Goal: Task Accomplishment & Management: Manage account settings

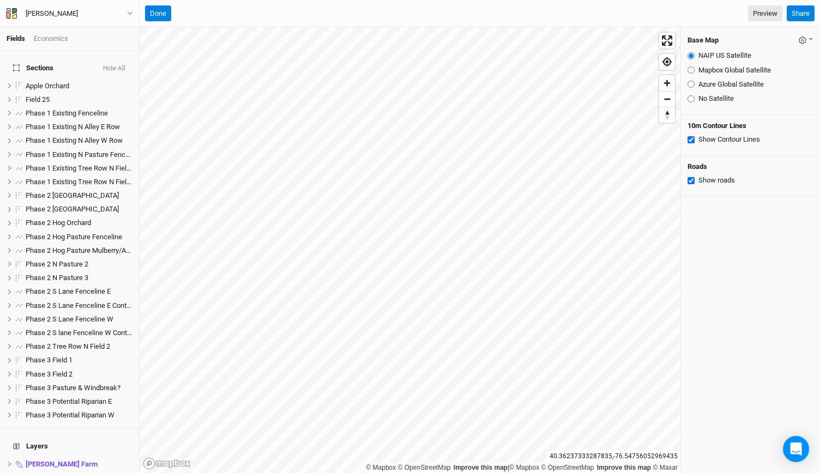
scroll to position [169, 0]
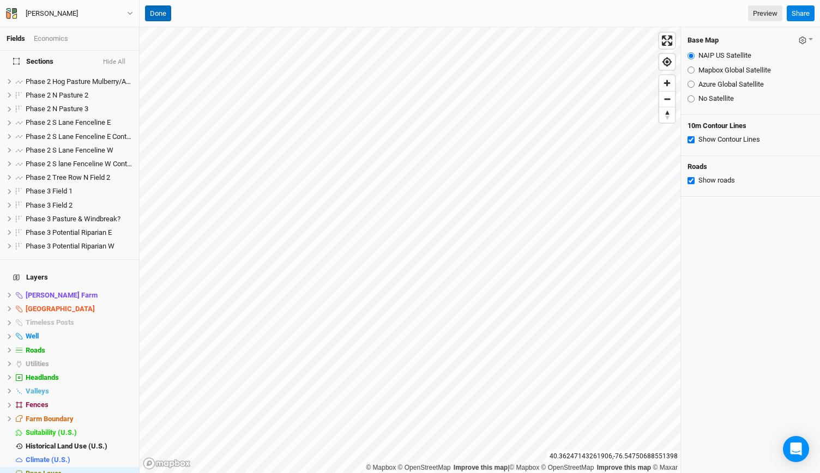
click at [152, 18] on button "Done" at bounding box center [158, 13] width 26 height 16
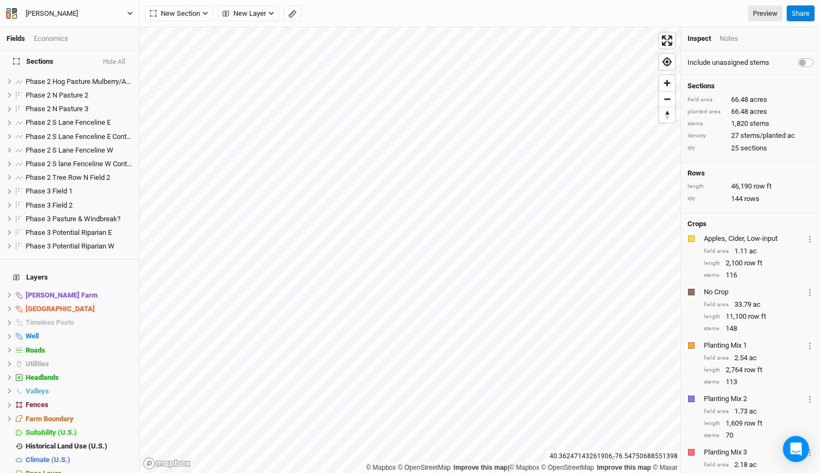
click at [129, 13] on icon "button" at bounding box center [130, 13] width 5 height 3
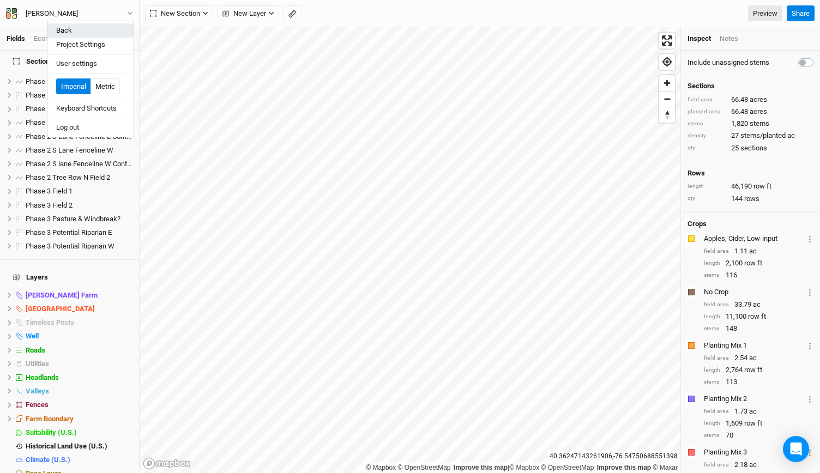
click at [105, 25] on button "Back" at bounding box center [90, 30] width 86 height 14
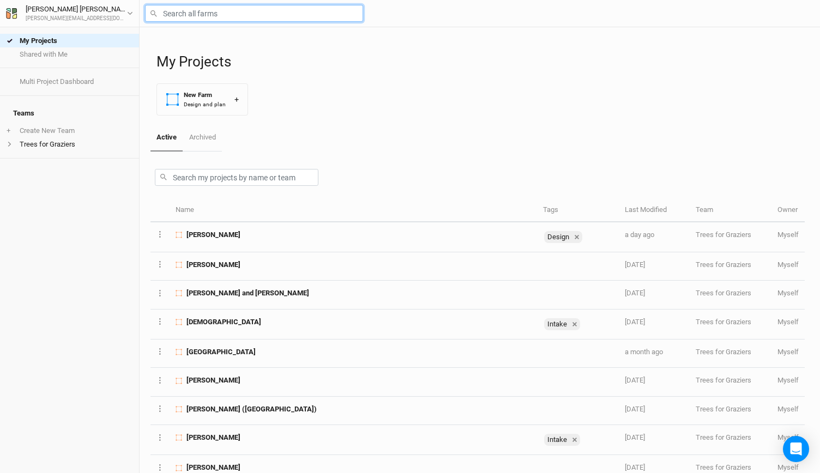
click at [177, 15] on input "text" at bounding box center [254, 13] width 218 height 17
type input "fr"
type input "friends Falls Creek Farm"
type input "friends"
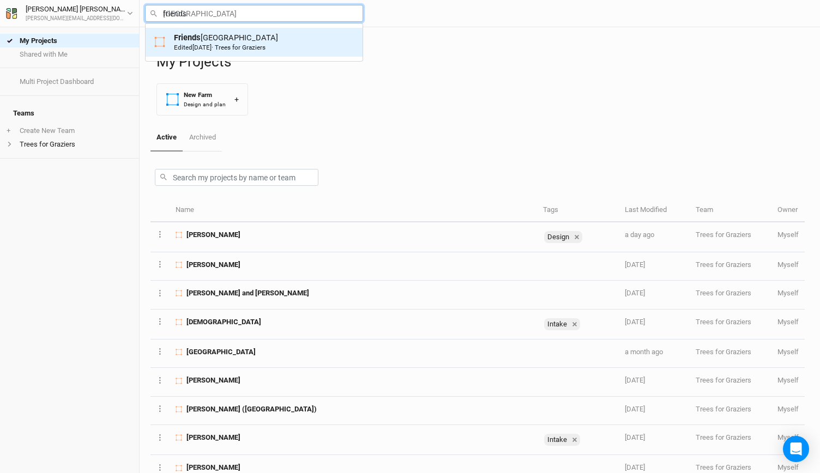
click at [184, 34] on mark "Friends" at bounding box center [187, 38] width 27 height 10
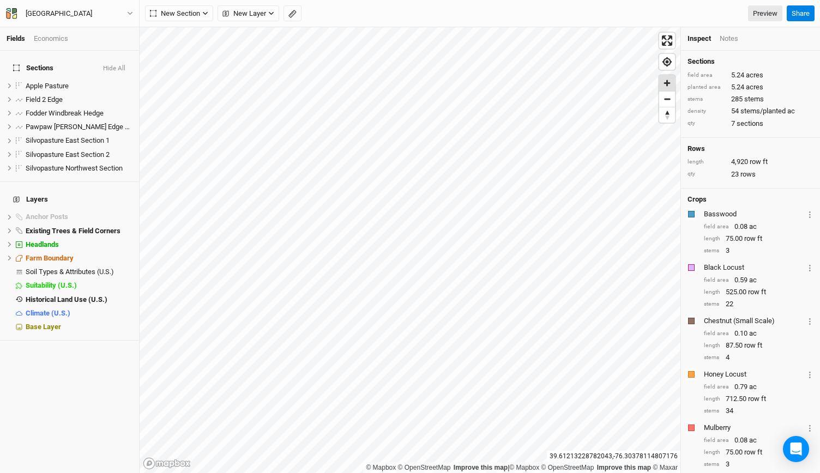
click at [668, 81] on span "Zoom in" at bounding box center [667, 83] width 16 height 16
click at [669, 86] on span "Zoom in" at bounding box center [667, 83] width 16 height 16
click at [118, 224] on span "hide" at bounding box center [125, 231] width 14 height 14
click at [115, 224] on span "show" at bounding box center [123, 231] width 17 height 14
click at [118, 224] on span "hide" at bounding box center [125, 231] width 14 height 14
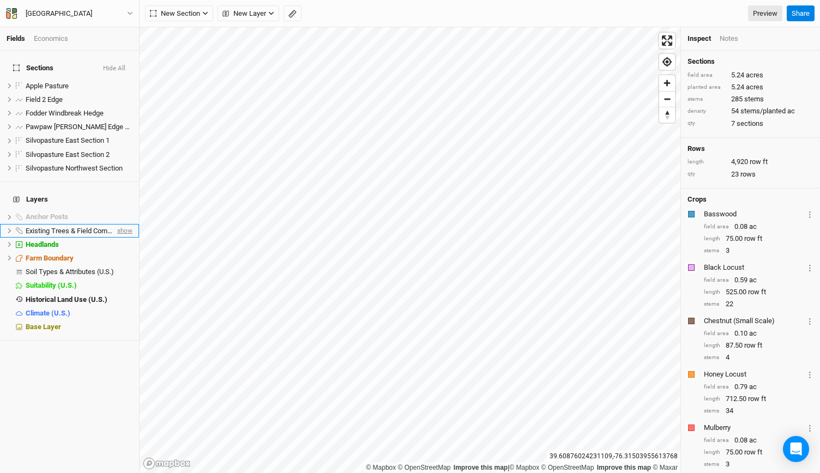
click at [115, 224] on span "show" at bounding box center [123, 231] width 17 height 14
click at [118, 224] on span "hide" at bounding box center [125, 231] width 14 height 14
click at [666, 89] on span "Zoom in" at bounding box center [667, 83] width 16 height 16
click at [47, 323] on span "Base Layer" at bounding box center [43, 327] width 35 height 8
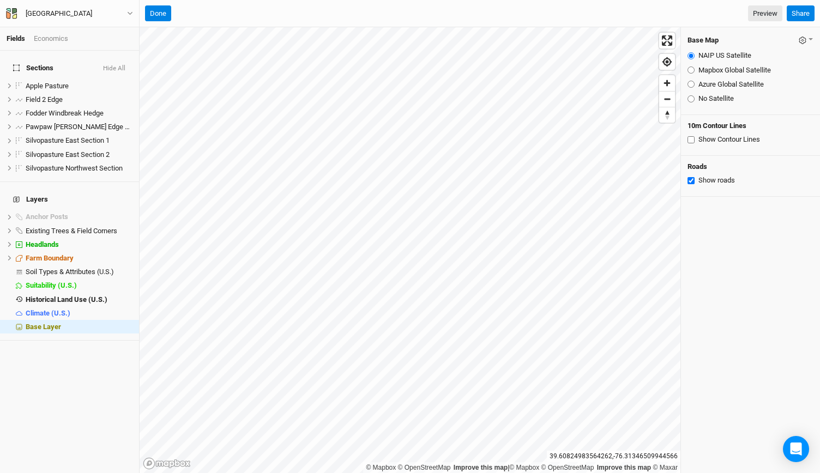
click at [689, 139] on input "Show Contour Lines" at bounding box center [691, 139] width 7 height 7
checkbox input "true"
click at [690, 81] on input "Azure Global Satellite" at bounding box center [691, 84] width 7 height 7
radio input "true"
click at [672, 103] on span "Zoom out" at bounding box center [667, 99] width 16 height 15
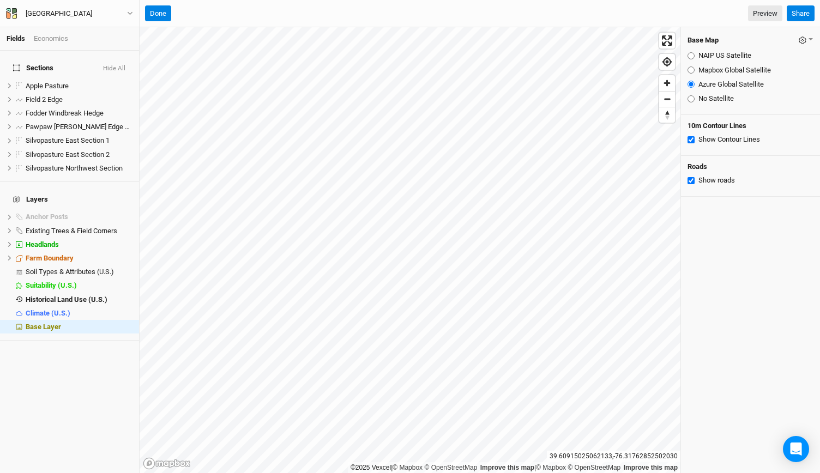
click at [112, 65] on button "Hide All" at bounding box center [114, 69] width 23 height 8
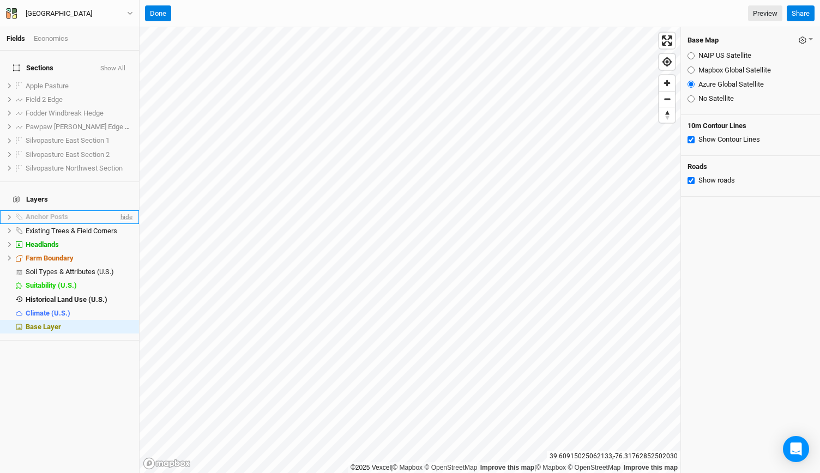
click at [118, 211] on span "hide" at bounding box center [125, 218] width 14 height 14
click at [693, 70] on input "Mapbox Global Satellite" at bounding box center [691, 70] width 7 height 7
radio input "true"
click at [693, 57] on input "NAIP US Satellite" at bounding box center [691, 55] width 7 height 7
radio input "true"
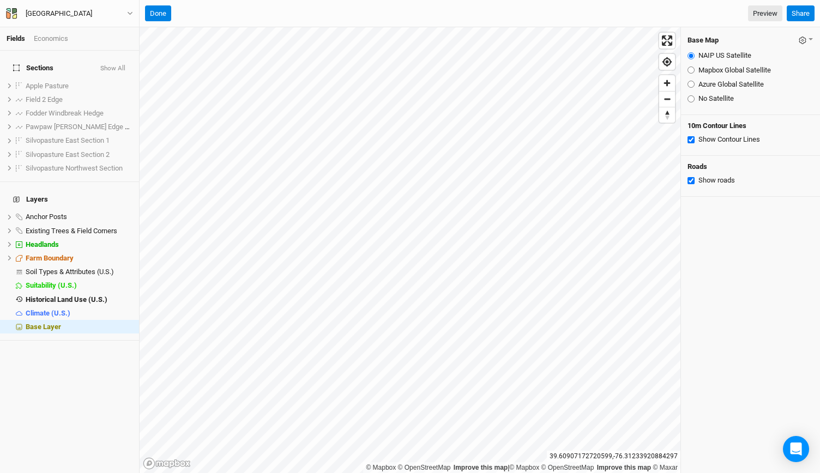
click at [690, 69] on input "Mapbox Global Satellite" at bounding box center [691, 70] width 7 height 7
radio input "true"
click at [691, 55] on input "NAIP US Satellite" at bounding box center [691, 55] width 7 height 7
radio input "true"
click at [691, 55] on input "NAIP US Satellite" at bounding box center [691, 55] width 7 height 7
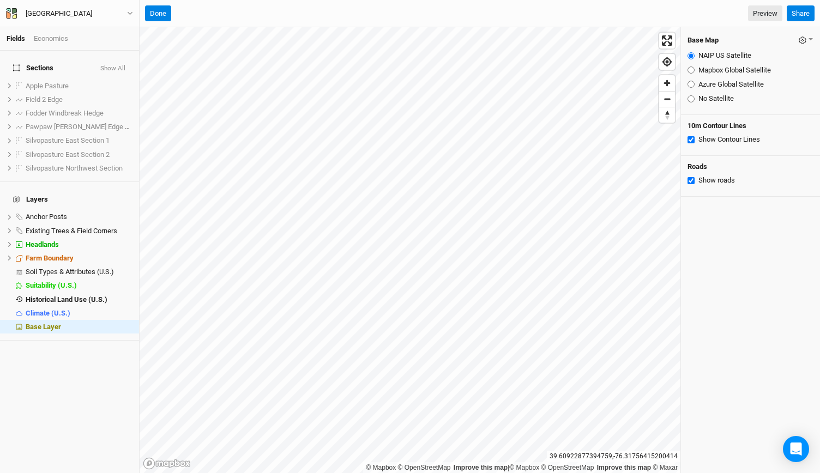
click at [116, 65] on button "Show All" at bounding box center [113, 69] width 26 height 8
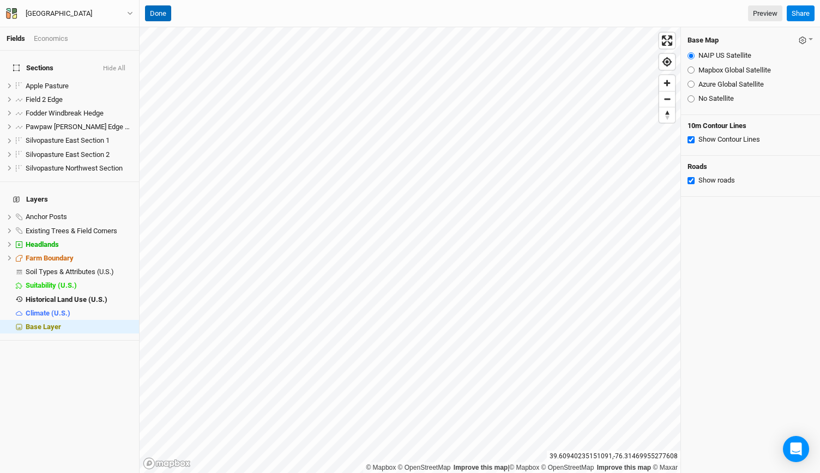
click at [169, 14] on button "Done" at bounding box center [158, 13] width 26 height 16
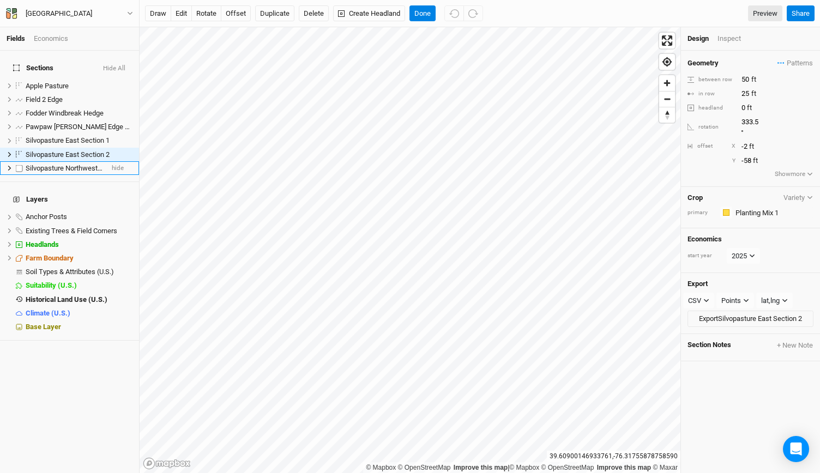
click at [78, 164] on span "Silvopasture Northwest Section" at bounding box center [74, 168] width 97 height 8
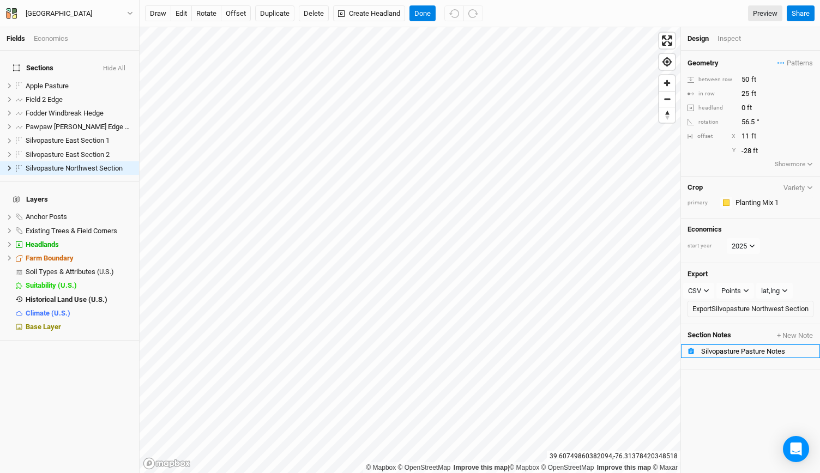
click at [743, 347] on div "Silvopasture Pasture Notes" at bounding box center [757, 351] width 112 height 9
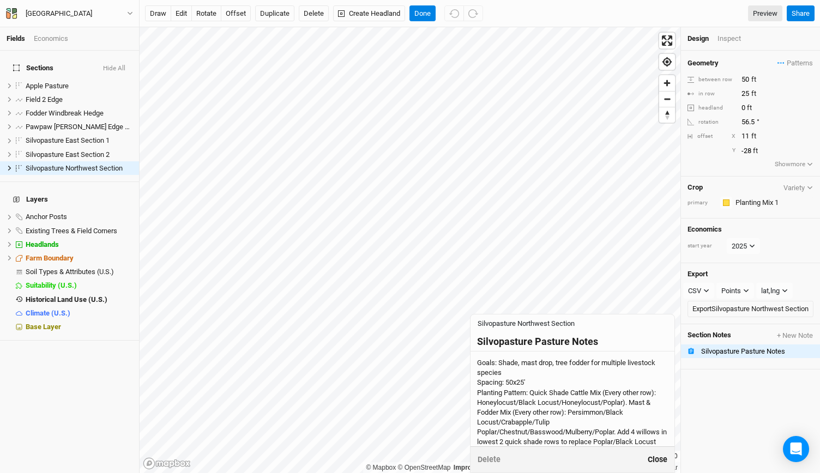
click at [661, 464] on button "Close" at bounding box center [657, 460] width 21 height 13
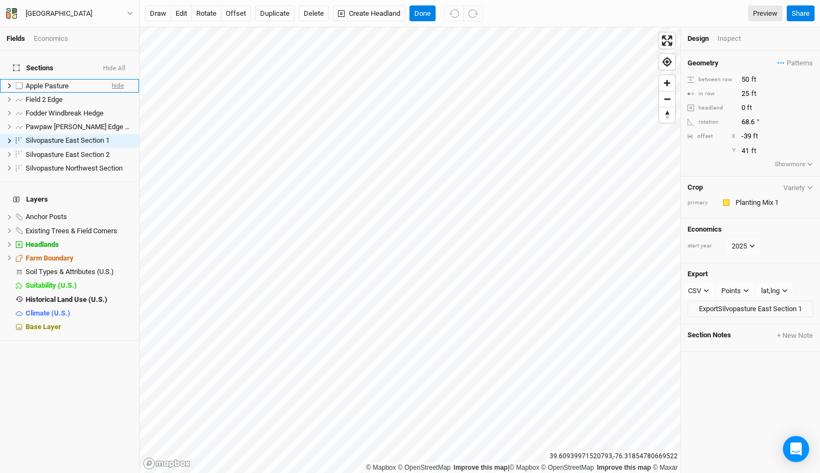
click at [113, 79] on span "hide" at bounding box center [118, 86] width 12 height 14
click at [123, 12] on button "Friends Falls Creek Farm" at bounding box center [69, 14] width 128 height 12
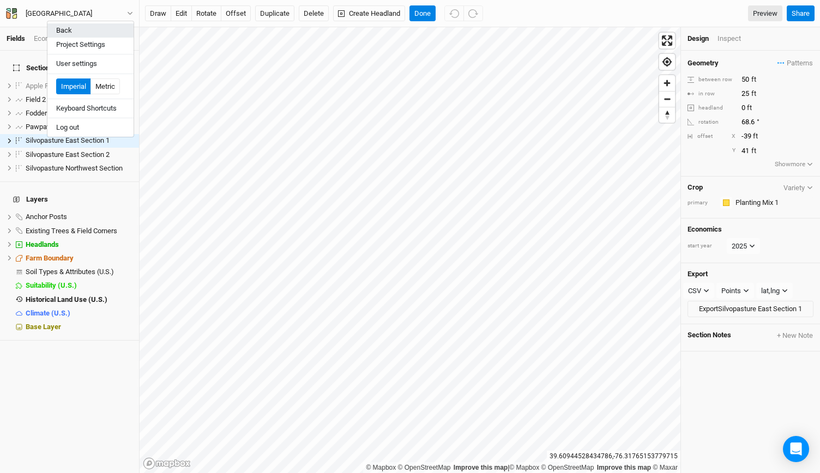
click at [80, 31] on button "Back" at bounding box center [90, 30] width 86 height 14
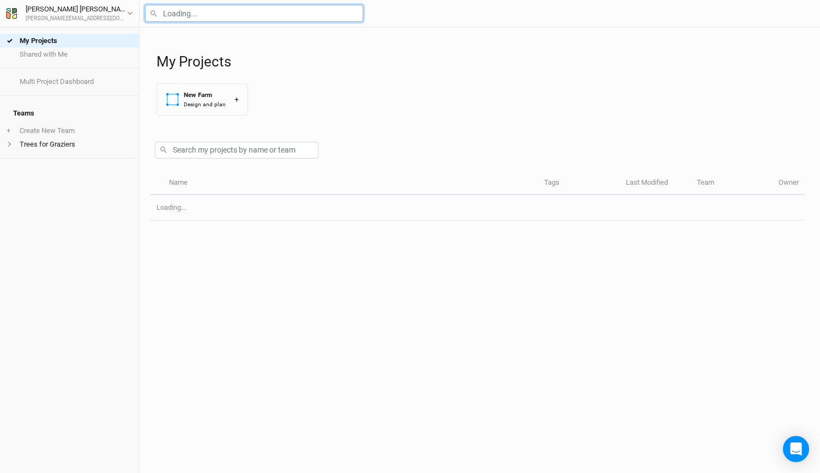
click at [191, 13] on input "text" at bounding box center [254, 13] width 218 height 17
type input "neil"
type input "neil Hertzler"
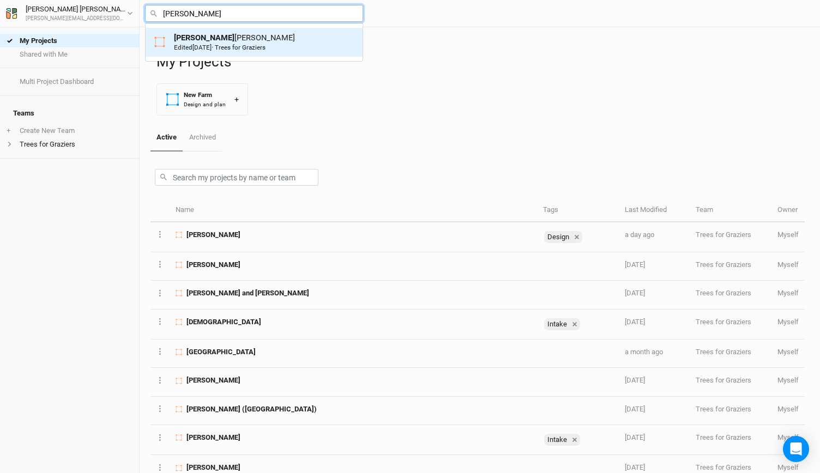
click at [194, 44] on span "7 days ago" at bounding box center [202, 48] width 19 height 8
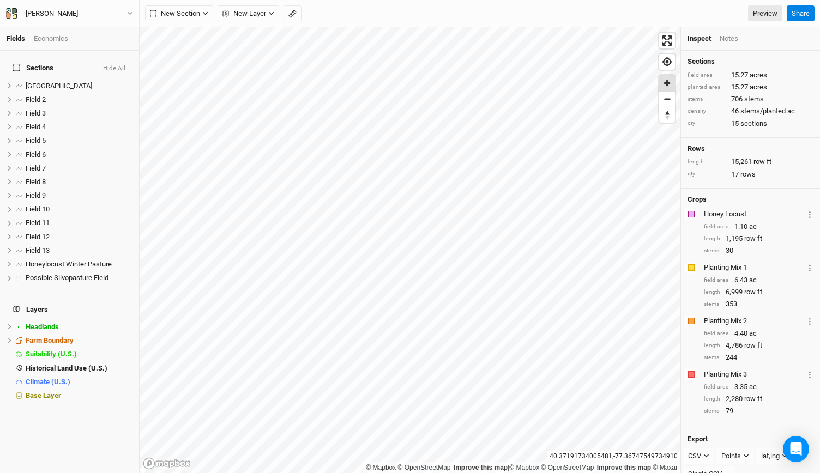
click at [668, 85] on span "Zoom in" at bounding box center [667, 83] width 16 height 16
click at [42, 95] on span "Field 2" at bounding box center [36, 99] width 20 height 8
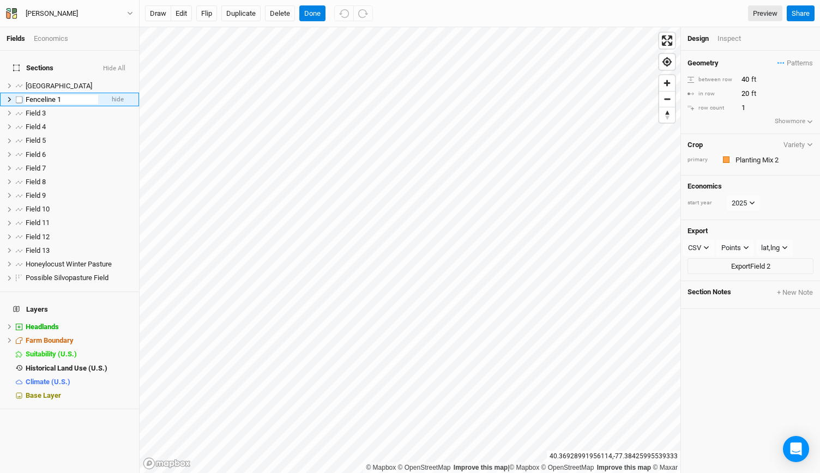
type input "Fenceline 1"
click at [38, 109] on span "Field 3" at bounding box center [36, 113] width 20 height 8
type input "Fenceline 2"
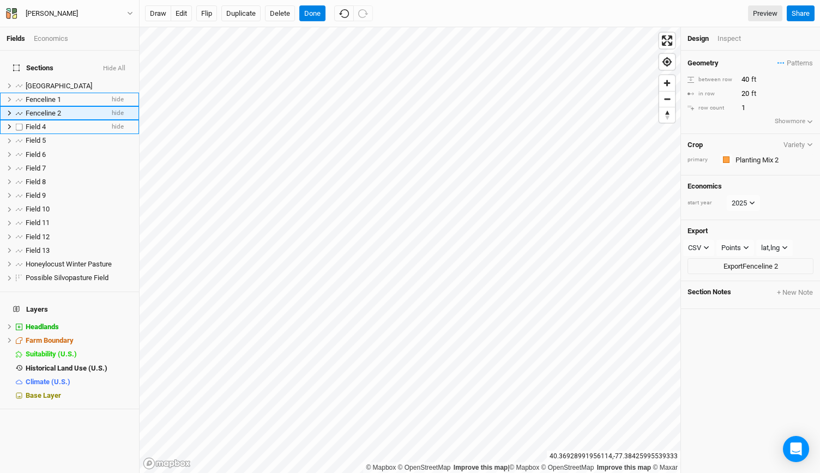
click at [40, 123] on span "Field 4" at bounding box center [36, 127] width 20 height 8
type input "Fenceline 3"
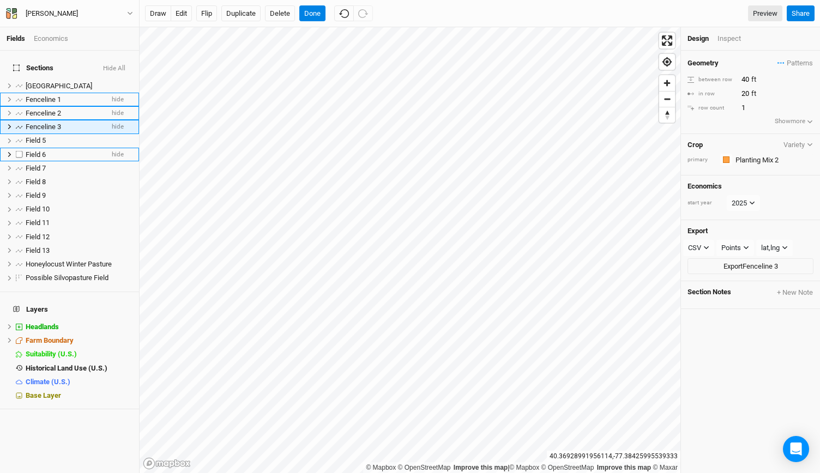
click at [43, 148] on li "Field 6 hide" at bounding box center [69, 155] width 139 height 14
click at [38, 151] on span "Field 6" at bounding box center [36, 155] width 20 height 8
type input "Fenceline 1"
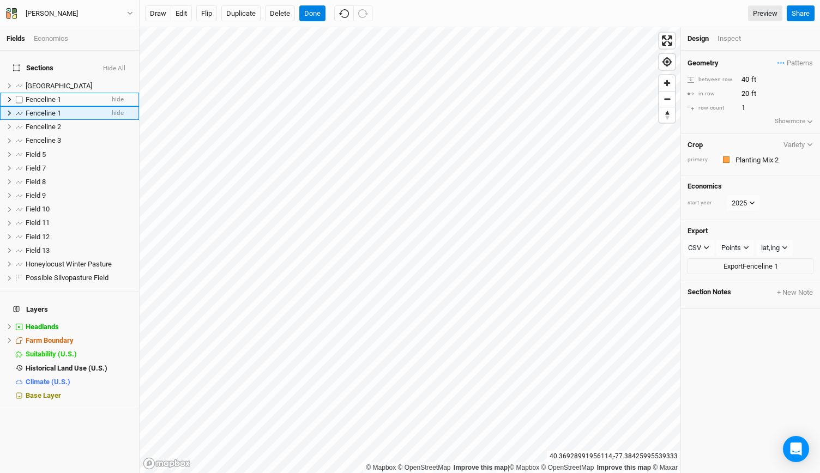
click at [40, 95] on span "Fenceline 1" at bounding box center [43, 99] width 35 height 8
type input "Fenceline 4"
click at [63, 109] on div "Fenceline 2" at bounding box center [64, 113] width 77 height 9
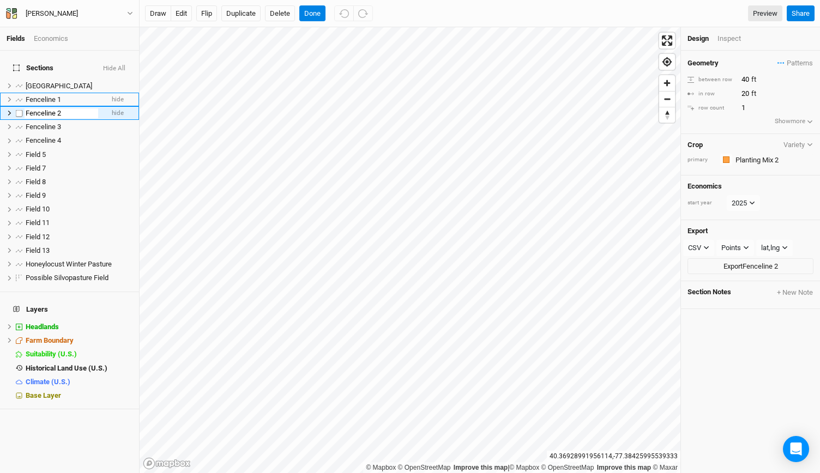
click at [63, 109] on input "Fenceline 2" at bounding box center [62, 114] width 74 height 10
type input "Fenceline 3"
click at [53, 123] on span "Fenceline 3" at bounding box center [43, 127] width 35 height 8
click at [69, 122] on input "Fenceline 3" at bounding box center [62, 127] width 74 height 10
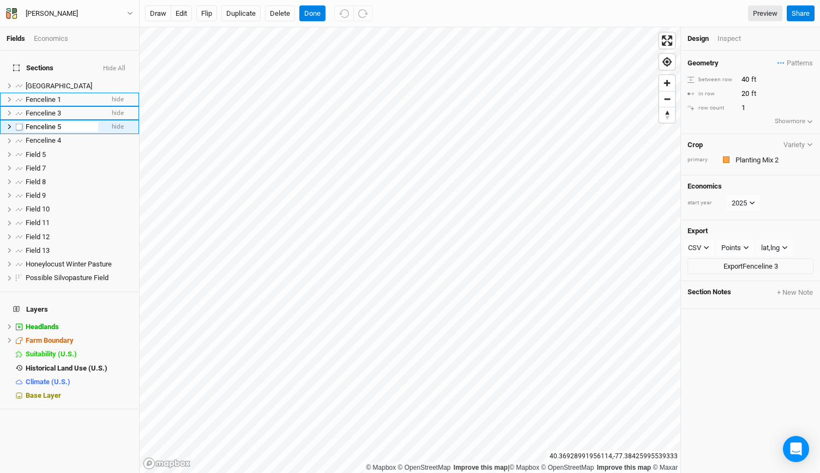
type input "Fenceline 5"
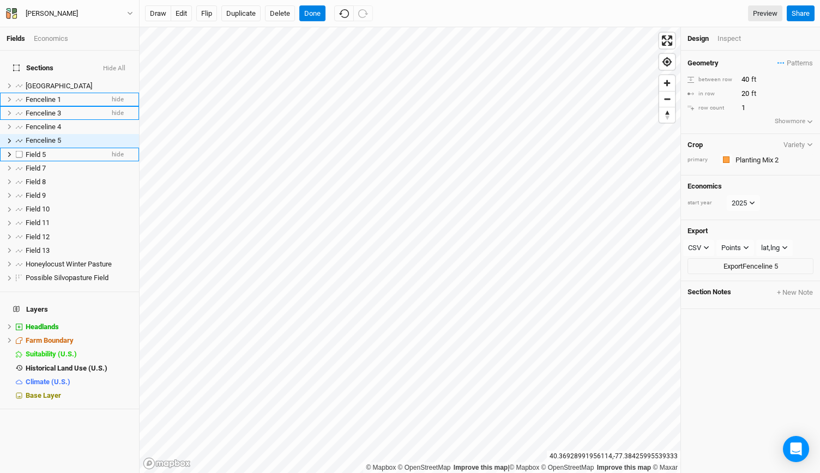
click at [47, 151] on div "Field 5" at bounding box center [64, 155] width 77 height 9
type input "Fenceline 2"
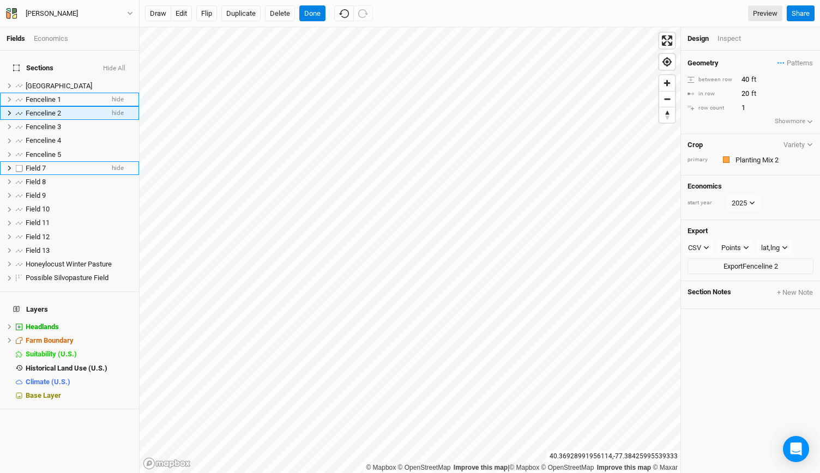
click at [46, 164] on span "Field 7" at bounding box center [36, 168] width 20 height 8
click at [44, 178] on span "Field 8" at bounding box center [36, 182] width 20 height 8
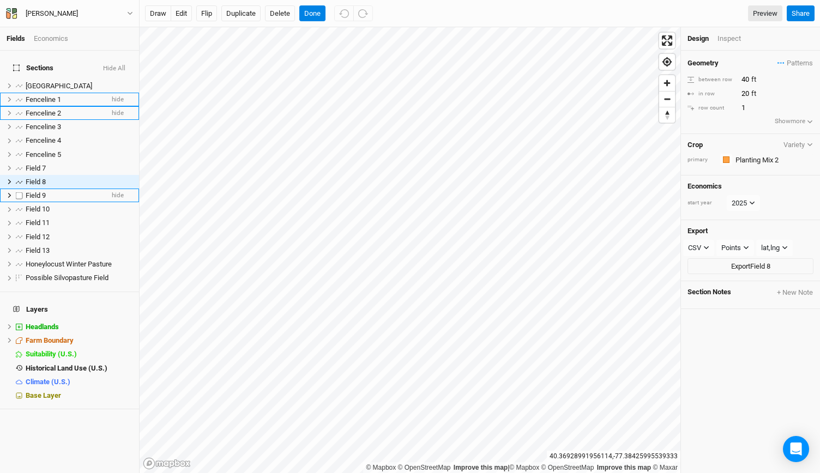
click at [39, 191] on span "Field 9" at bounding box center [36, 195] width 20 height 8
click at [43, 191] on span "Field 9" at bounding box center [36, 195] width 20 height 8
type input "H"
type input "Field Edge 1"
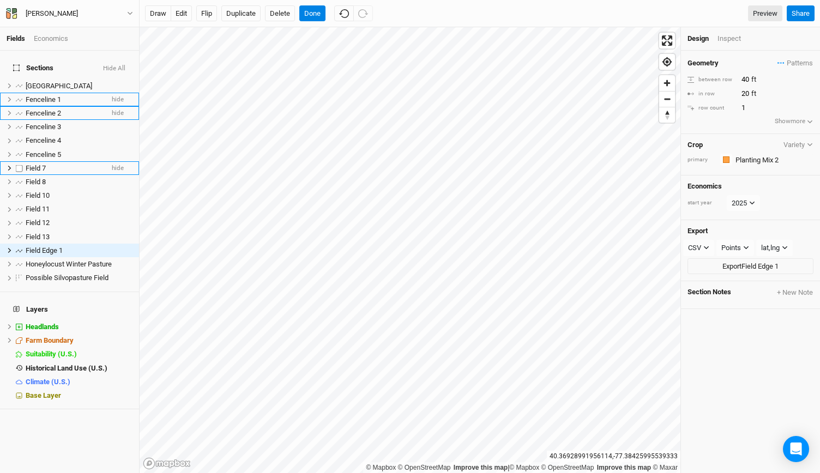
click at [42, 165] on span "Field 7" at bounding box center [36, 168] width 20 height 8
type input "Field Edge 1.2"
click at [42, 164] on span "Field 8" at bounding box center [36, 168] width 20 height 8
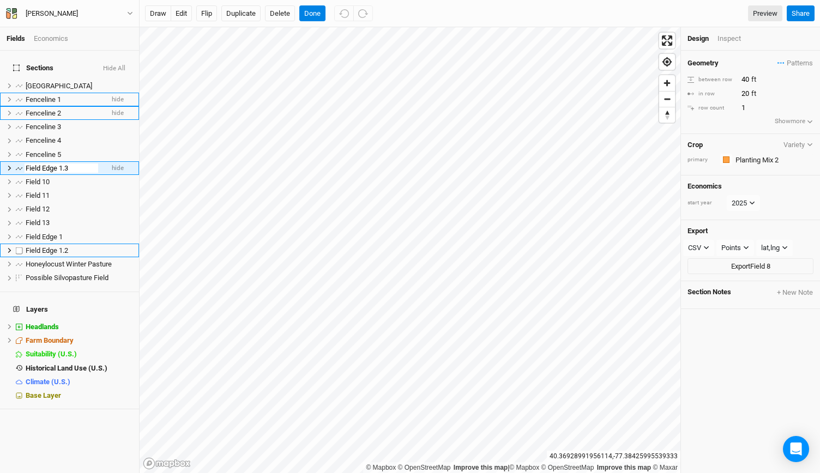
type input "Field Edge 1.3"
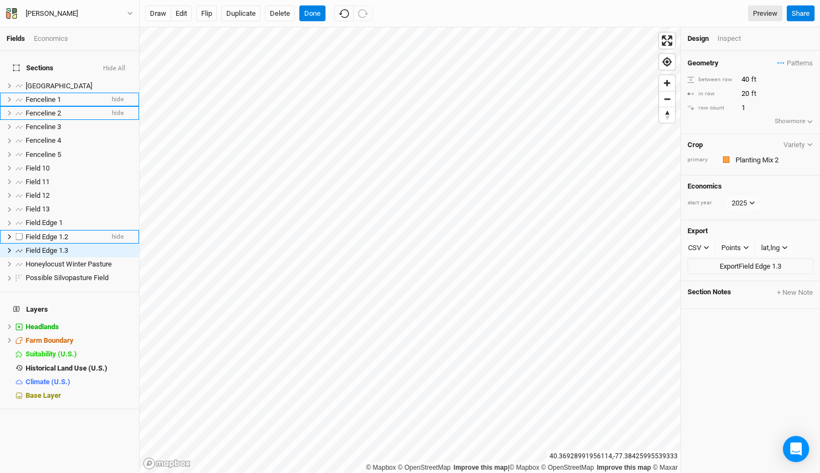
click at [57, 233] on span "Field Edge 1.2" at bounding box center [47, 237] width 43 height 8
click at [57, 247] on span "Field Edge 1.3" at bounding box center [47, 251] width 43 height 8
click at [55, 233] on span "Field Edge 1.2" at bounding box center [47, 237] width 43 height 8
click at [52, 219] on span "Field Edge 1" at bounding box center [44, 223] width 37 height 8
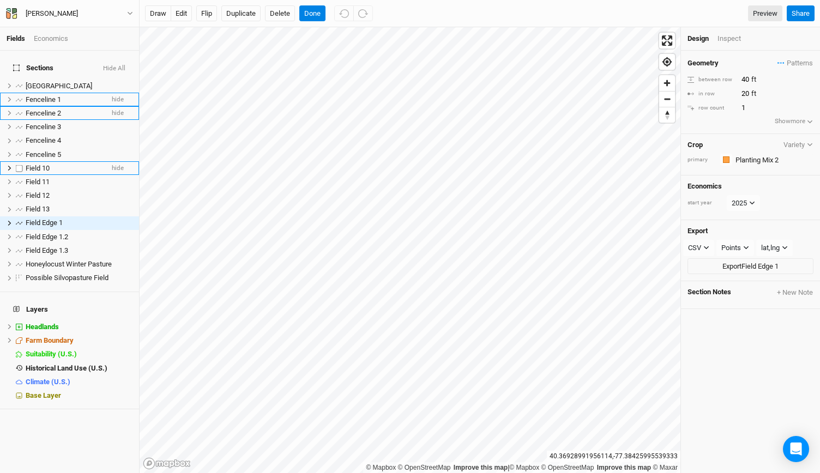
click at [44, 164] on span "Field 10" at bounding box center [38, 168] width 24 height 8
click at [47, 164] on span "Field 10" at bounding box center [38, 168] width 24 height 8
type input "Fenceline 6"
click at [39, 178] on span "Field 11" at bounding box center [38, 182] width 24 height 8
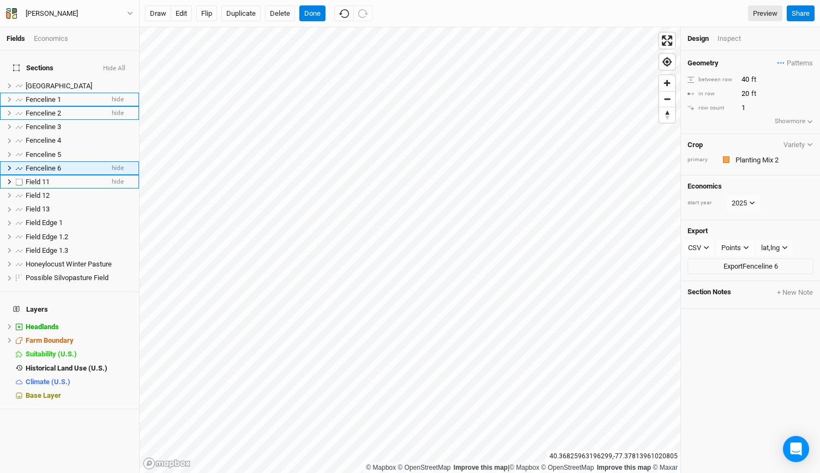
click at [39, 178] on span "Field 11" at bounding box center [38, 182] width 24 height 8
type input "Cow Lane 2"
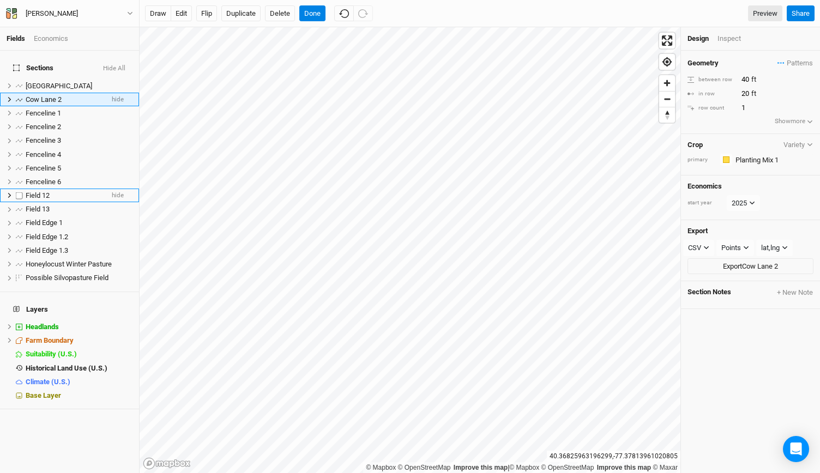
click at [47, 191] on span "Field 12" at bounding box center [38, 195] width 24 height 8
click at [44, 191] on span "Field 12" at bounding box center [38, 195] width 24 height 8
type input "Cowland 3"
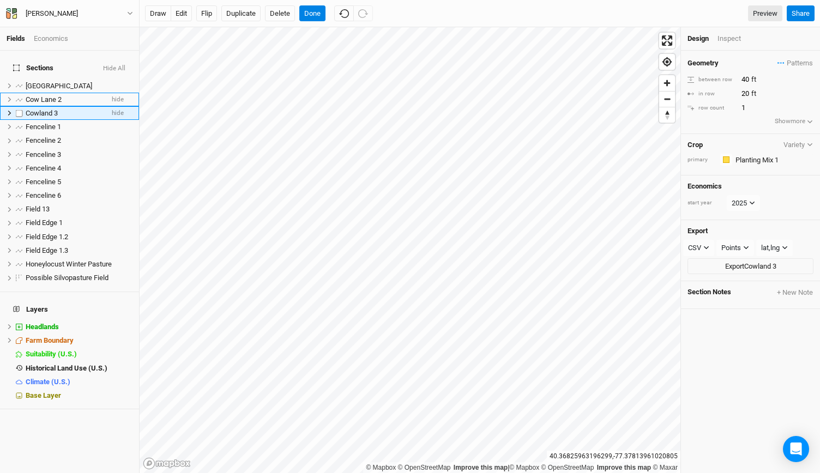
click at [50, 109] on span "Cowland 3" at bounding box center [42, 113] width 32 height 8
click at [51, 109] on span "Cowland 3" at bounding box center [42, 113] width 32 height 8
click at [53, 109] on input "Cowland 3" at bounding box center [62, 114] width 74 height 10
click at [39, 109] on input "Cowlane 3" at bounding box center [62, 114] width 74 height 10
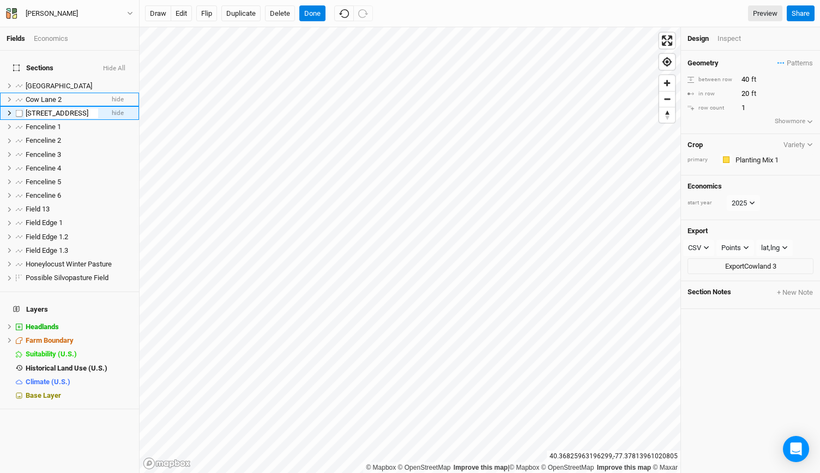
type input "[STREET_ADDRESS]"
click at [48, 205] on span "Field 13" at bounding box center [38, 209] width 24 height 8
type input "[STREET_ADDRESS]"
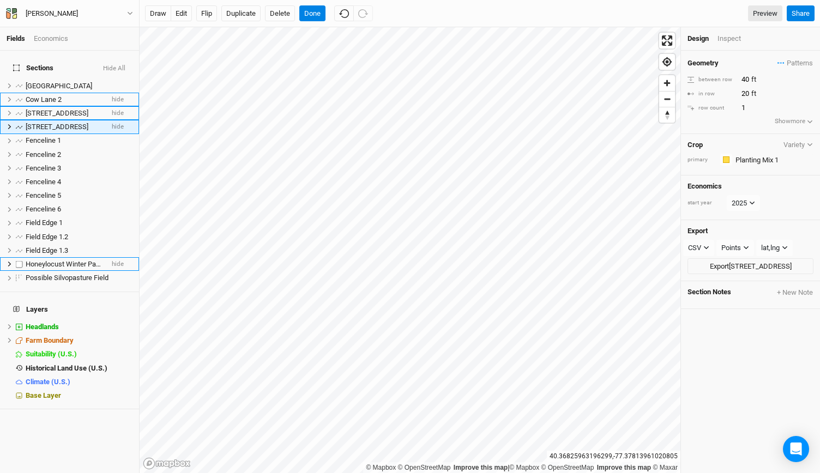
click at [58, 260] on span "Honeylocust Winter Pasture" at bounding box center [69, 264] width 86 height 8
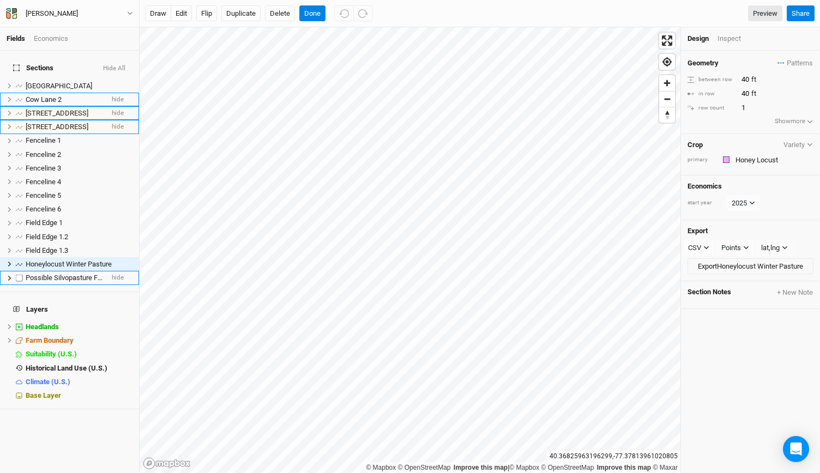
click at [58, 274] on span "Possible Silvopasture Field" at bounding box center [67, 278] width 83 height 8
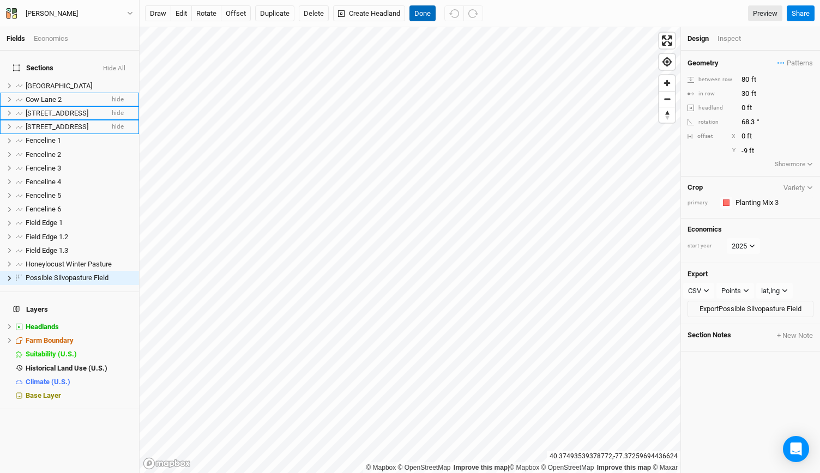
click at [427, 10] on button "Done" at bounding box center [423, 13] width 26 height 16
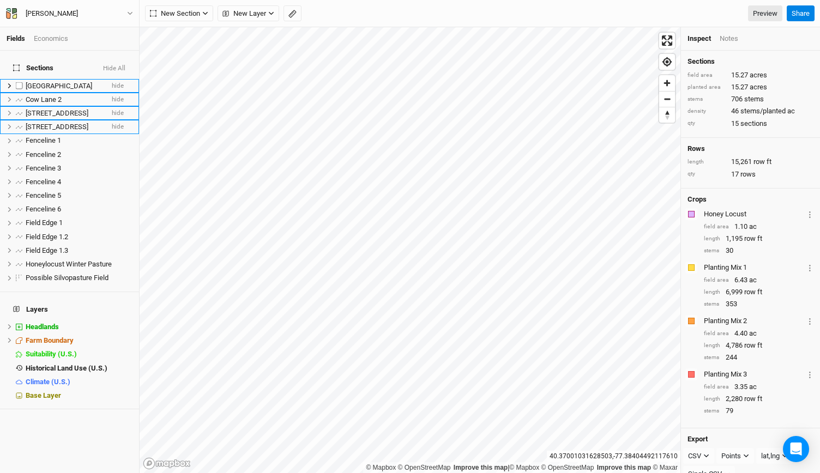
click at [52, 82] on span "[GEOGRAPHIC_DATA]" at bounding box center [59, 86] width 67 height 8
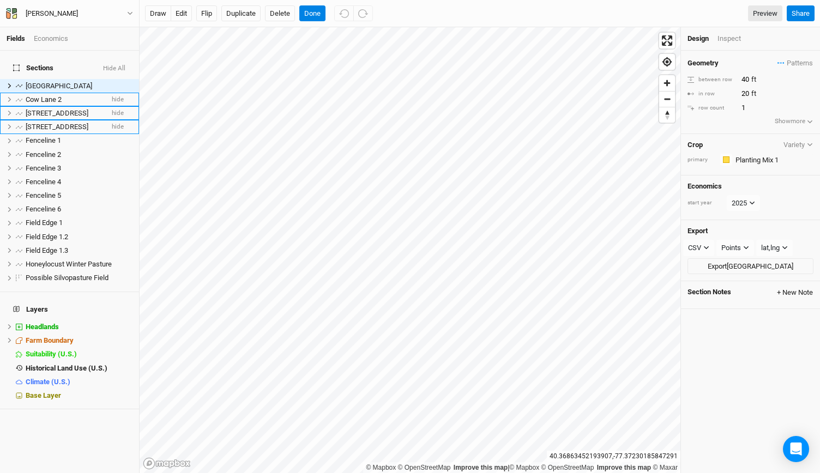
click at [785, 290] on button "+ New Note" at bounding box center [795, 293] width 37 height 10
click at [646, 455] on div "Close" at bounding box center [573, 460] width 204 height 26
click at [650, 458] on button "Close" at bounding box center [657, 460] width 21 height 13
click at [57, 95] on span "Cow Lane 2" at bounding box center [44, 99] width 36 height 8
click at [51, 109] on span "[STREET_ADDRESS]" at bounding box center [57, 113] width 63 height 8
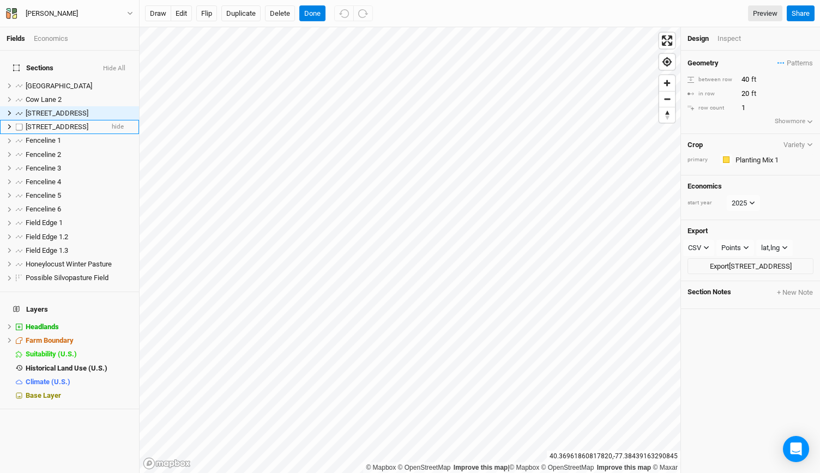
click at [49, 123] on span "[STREET_ADDRESS]" at bounding box center [57, 127] width 63 height 8
click at [48, 136] on span "Fenceline 1" at bounding box center [43, 140] width 35 height 8
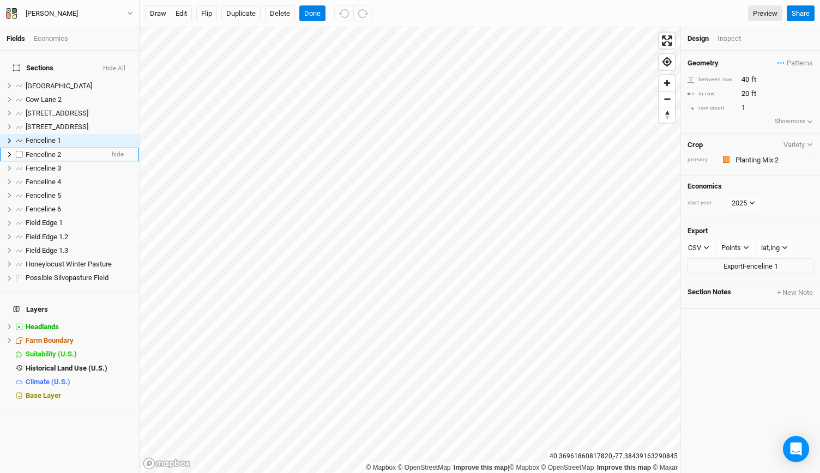
click at [46, 151] on span "Fenceline 2" at bounding box center [43, 155] width 35 height 8
click at [45, 164] on span "Fenceline 3" at bounding box center [43, 168] width 35 height 8
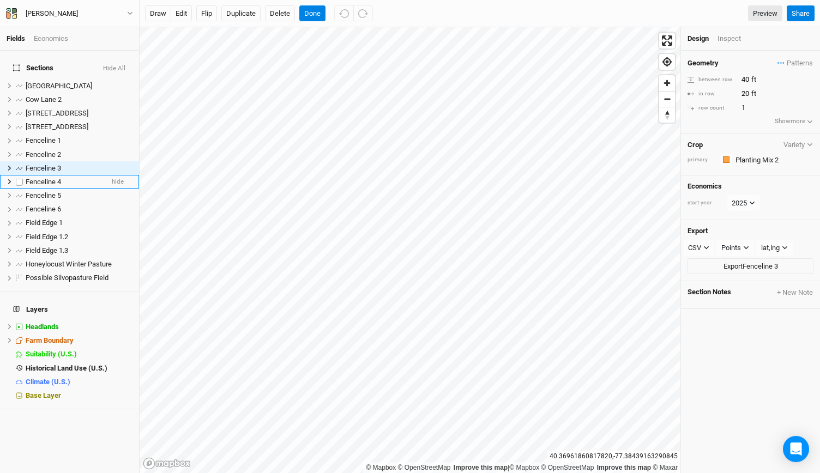
click at [45, 178] on span "Fenceline 4" at bounding box center [43, 182] width 35 height 8
click at [44, 191] on span "Fenceline 5" at bounding box center [43, 195] width 35 height 8
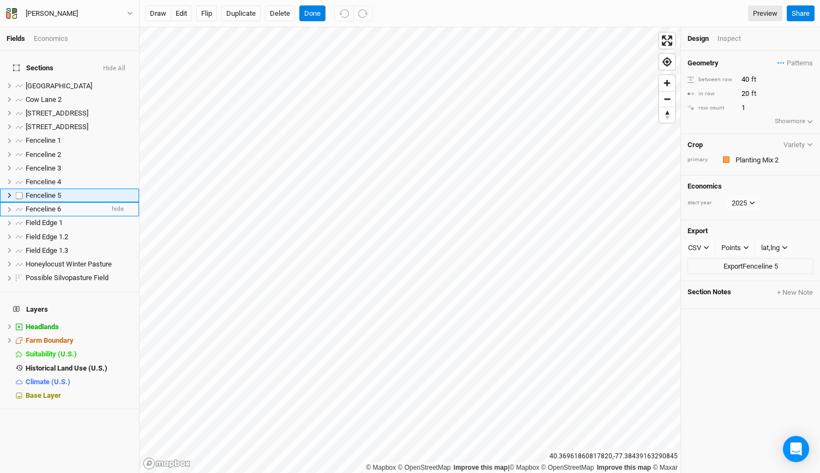
click at [44, 205] on span "Fenceline 6" at bounding box center [43, 209] width 35 height 8
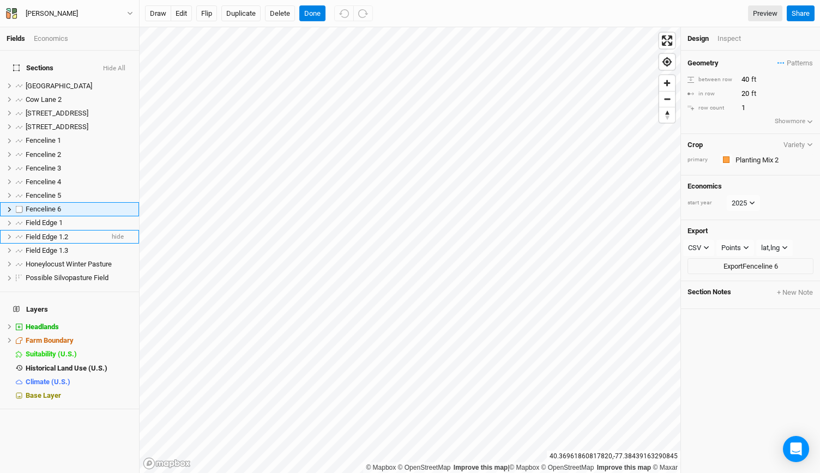
click at [43, 219] on span "Field Edge 1" at bounding box center [44, 223] width 37 height 8
click at [41, 233] on span "Field Edge 1.2" at bounding box center [47, 237] width 43 height 8
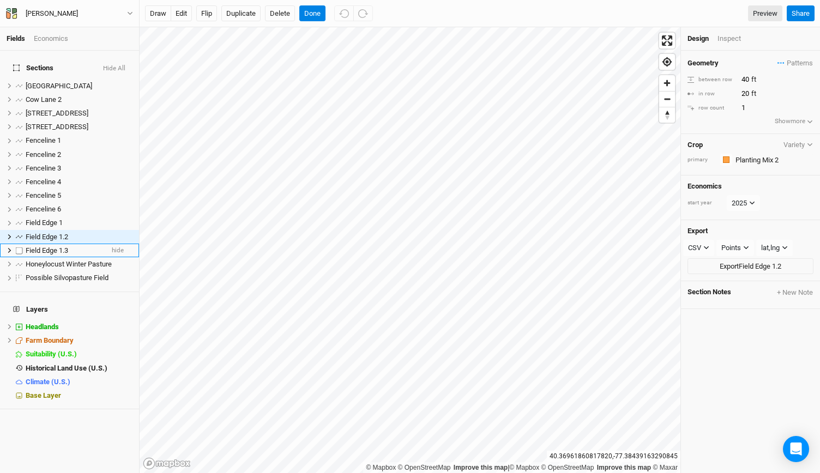
click at [41, 247] on span "Field Edge 1.3" at bounding box center [47, 251] width 43 height 8
click at [40, 260] on span "Honeylocust Winter Pasture" at bounding box center [69, 264] width 86 height 8
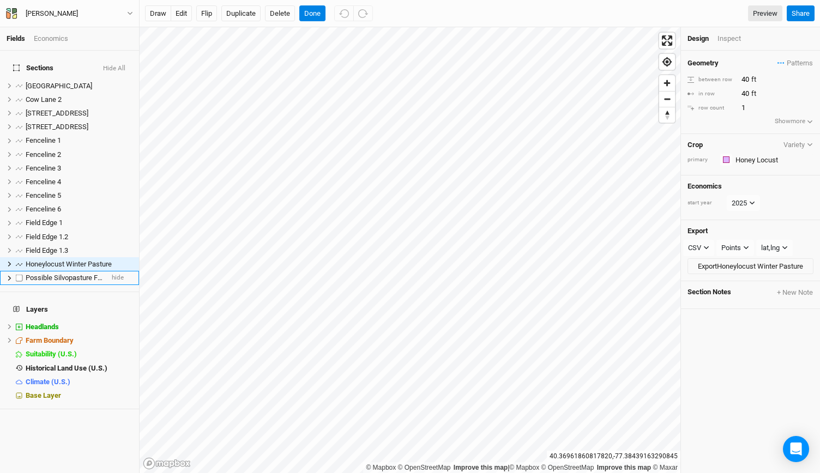
click at [44, 277] on li "Possible Silvopasture Field hide" at bounding box center [69, 278] width 139 height 14
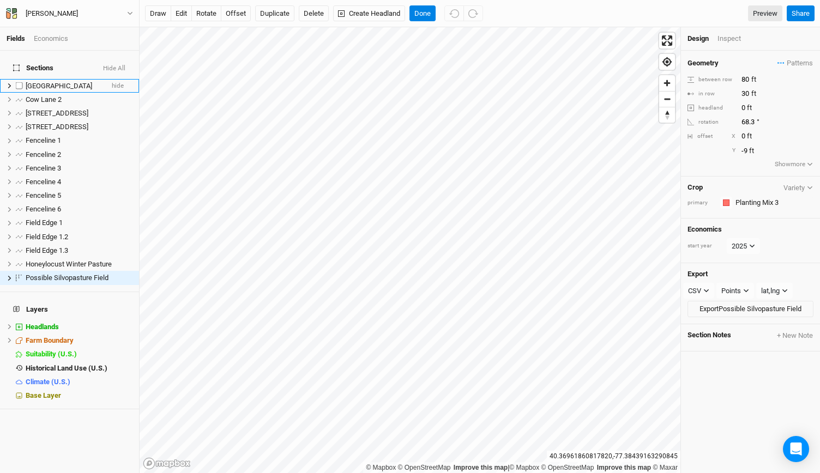
click at [40, 82] on span "[GEOGRAPHIC_DATA]" at bounding box center [59, 86] width 67 height 8
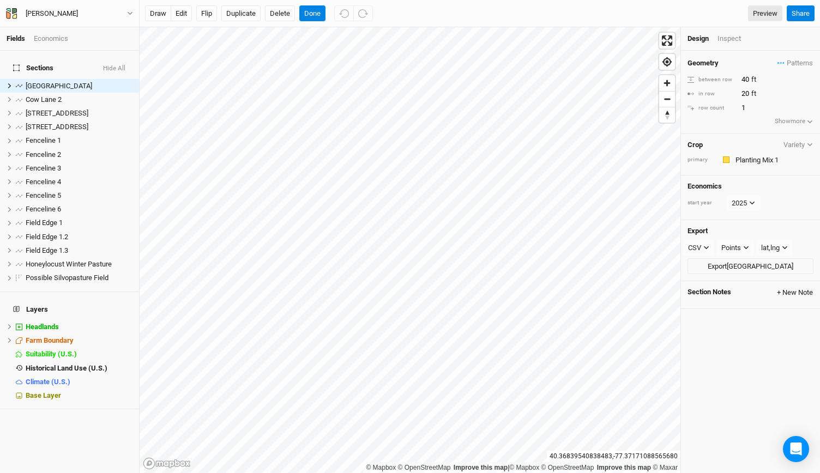
click at [789, 289] on button "+ New Note" at bounding box center [795, 293] width 37 height 10
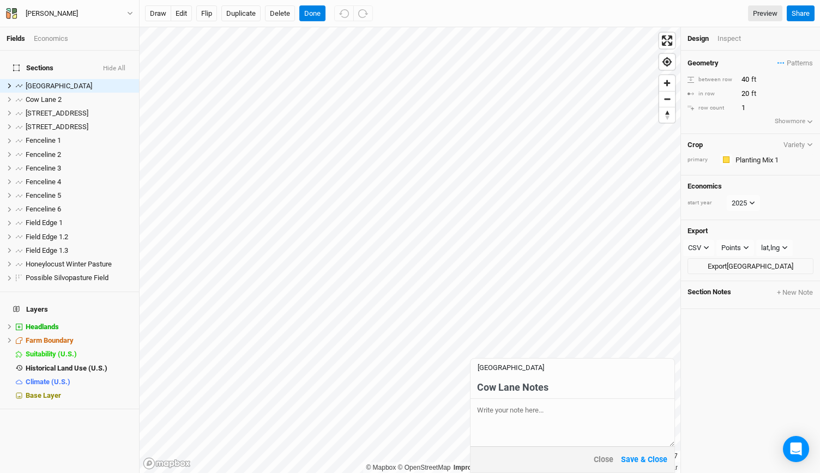
type input "Cow Lane Notes"
click at [495, 410] on textarea at bounding box center [573, 422] width 204 height 47
type textarea "S"
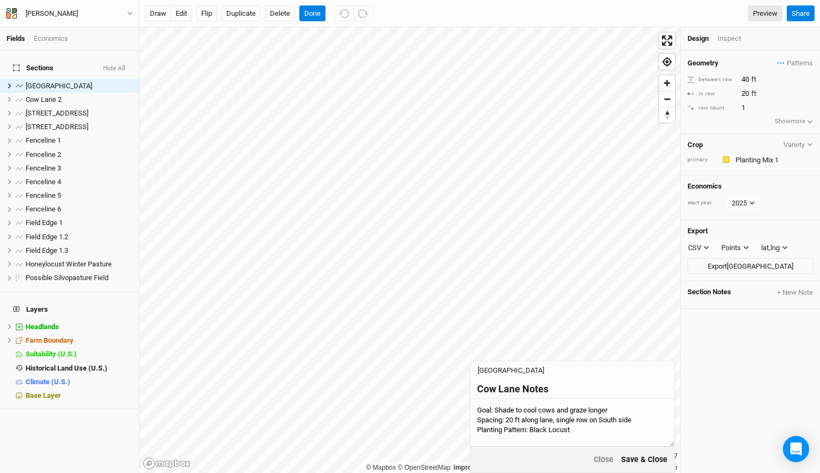
type textarea "Goal: Shade to cool cows and graze longer Spacing: 20 ft along lane, single row…"
click at [639, 462] on button "Save & Close" at bounding box center [644, 460] width 47 height 13
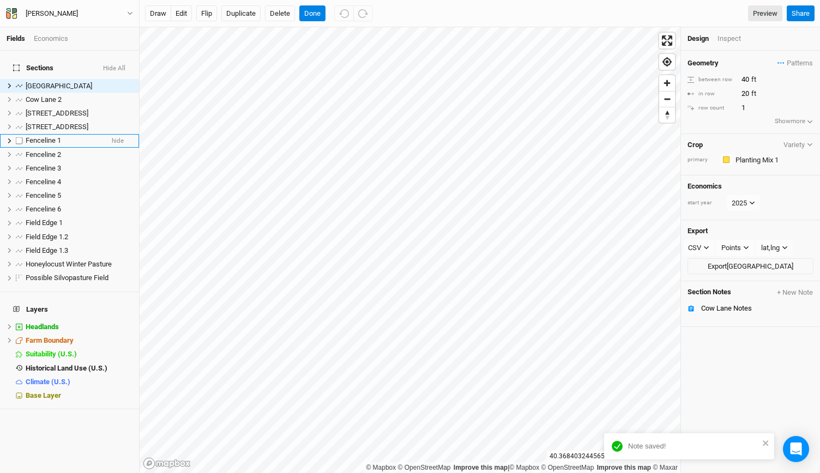
click at [44, 137] on span "Fenceline 1" at bounding box center [43, 140] width 35 height 8
click at [50, 82] on span "[GEOGRAPHIC_DATA]" at bounding box center [59, 86] width 67 height 8
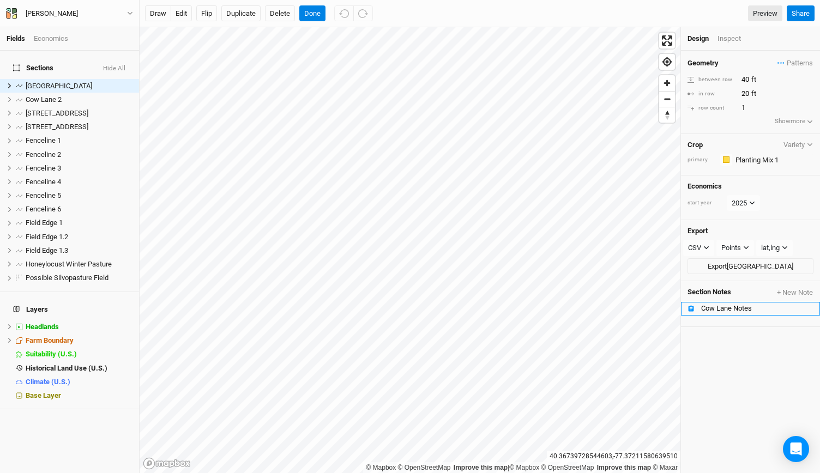
click at [727, 310] on li "Cow Lane Notes" at bounding box center [750, 309] width 139 height 14
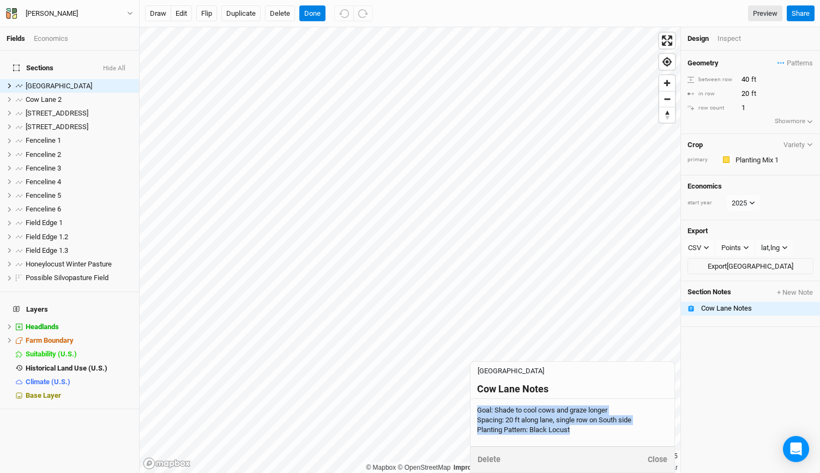
drag, startPoint x: 477, startPoint y: 411, endPoint x: 576, endPoint y: 435, distance: 101.7
click at [576, 435] on div "Goal: Shade to cool cows and graze longer Spacing: 20 ft along lane, single row…" at bounding box center [572, 421] width 191 height 30
drag, startPoint x: 478, startPoint y: 410, endPoint x: 597, endPoint y: 434, distance: 121.7
click at [597, 434] on textarea "Goal: Shade to cool cows and graze longer Spacing: 20 ft along lane, single row…" at bounding box center [573, 422] width 204 height 47
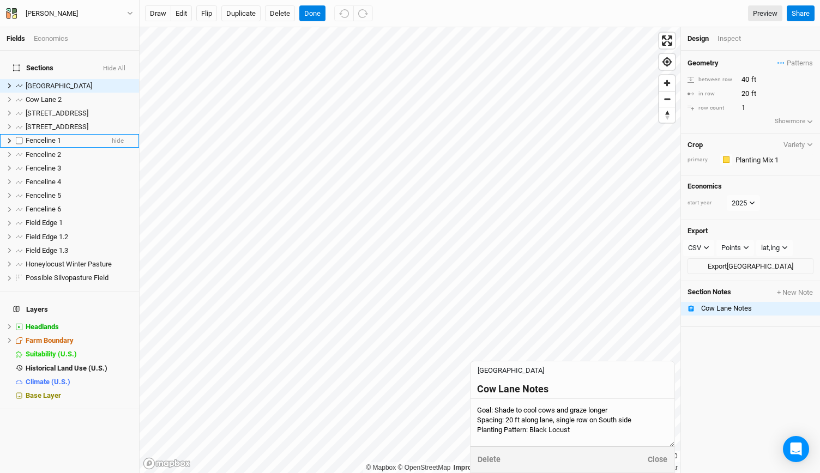
click at [47, 136] on span "Fenceline 1" at bounding box center [43, 140] width 35 height 8
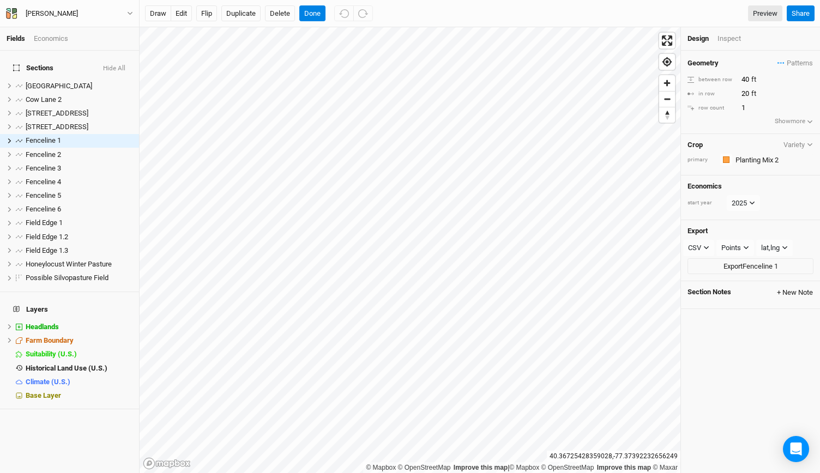
click at [786, 290] on button "+ New Note" at bounding box center [795, 293] width 37 height 10
click at [493, 416] on textarea at bounding box center [573, 422] width 204 height 47
paste textarea "Goal: Shade to cool cows and graze longer Spacing: 20 ft along lane, single row…"
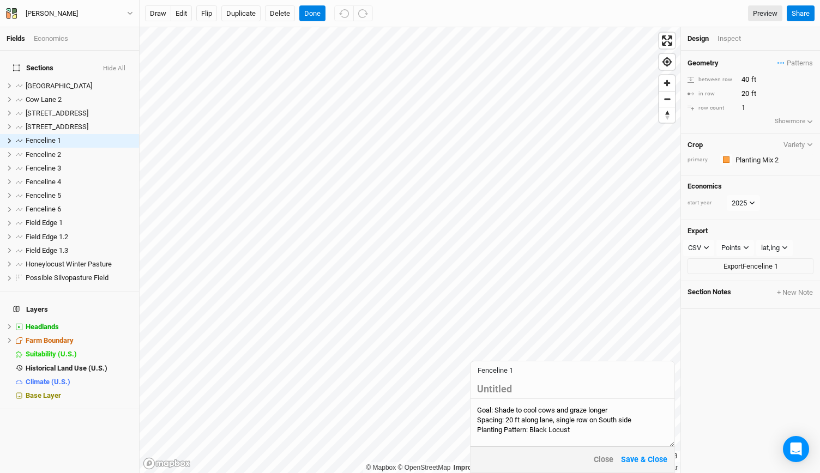
type textarea "Goal: Shade to cool cows and graze longer Spacing: 20 ft along lane, single row…"
click at [508, 389] on div "Untitled" at bounding box center [572, 389] width 191 height 12
type input "Fenceline Notes"
click at [531, 433] on div "Goal: Shade to cool cows and graze longer Spacing: 20 ft along lane, single row…" at bounding box center [572, 421] width 191 height 30
click at [531, 433] on textarea "Goal: Shade to cool cows and graze longer Spacing: 20 ft along lane, single row…" at bounding box center [573, 422] width 204 height 47
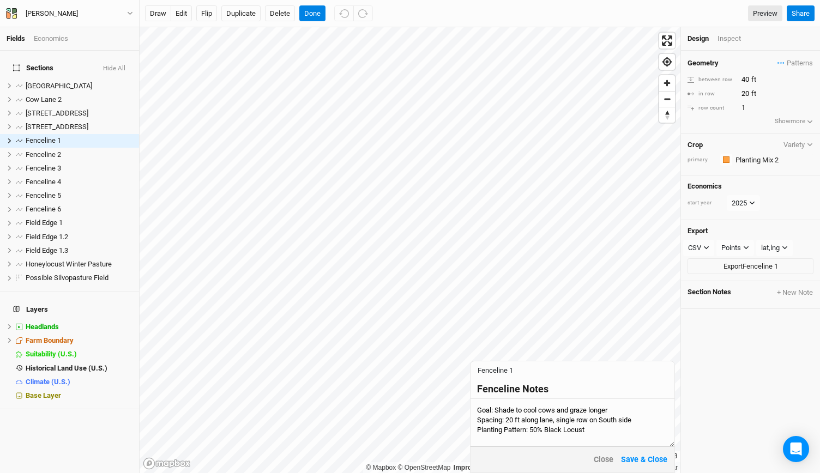
click at [618, 428] on textarea "Goal: Shade to cool cows and graze longer Spacing: 20 ft along lane, single row…" at bounding box center [573, 422] width 204 height 47
click at [598, 428] on textarea "Goal: Shade to cool cows and graze longer Spacing: 20 ft along lane, single row…" at bounding box center [573, 420] width 204 height 53
click at [629, 430] on textarea "Goal: Shade to cool cows and graze longer Spacing: 20 ft along lane, single row…" at bounding box center [573, 420] width 204 height 53
drag, startPoint x: 603, startPoint y: 428, endPoint x: 590, endPoint y: 428, distance: 13.1
click at [590, 428] on textarea "Goal: Shade to cool cows and graze longer Spacing: 20 ft along lane, single row…" at bounding box center [573, 420] width 204 height 53
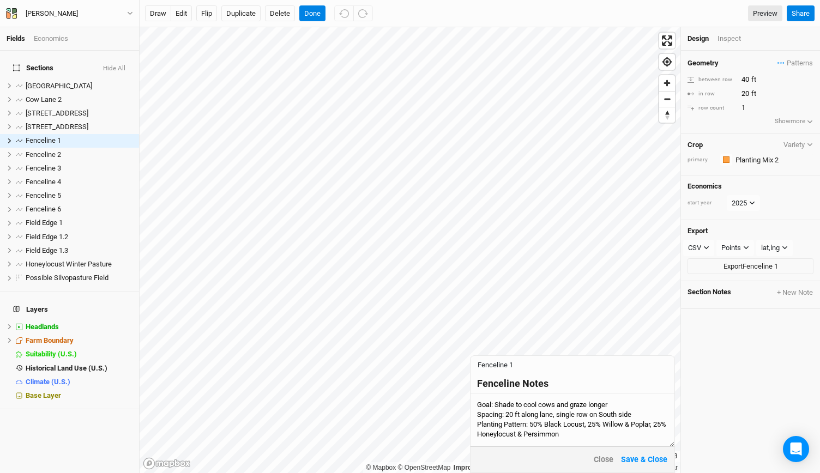
click at [592, 441] on textarea "Goal: Shade to cool cows and graze longer Spacing: 20 ft along lane, single row…" at bounding box center [573, 420] width 204 height 53
type textarea "Goal: Shade to cool cows and graze longer Spacing: 20 ft along lane, single row…"
click at [647, 457] on button "Save & Close" at bounding box center [644, 460] width 47 height 13
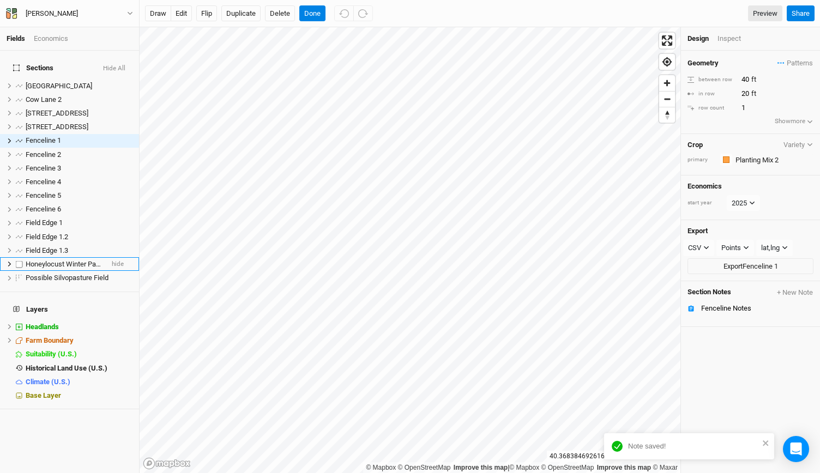
click at [55, 260] on span "Honeylocust Winter Pasture" at bounding box center [69, 264] width 86 height 8
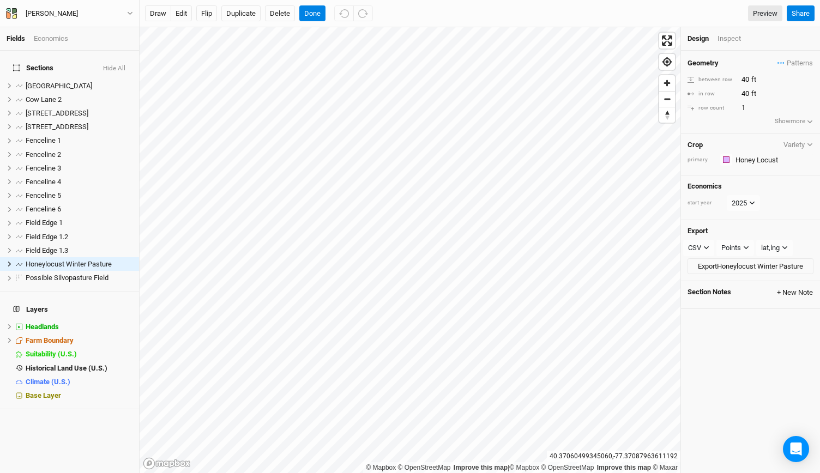
click at [777, 290] on button "+ New Note" at bounding box center [795, 293] width 37 height 10
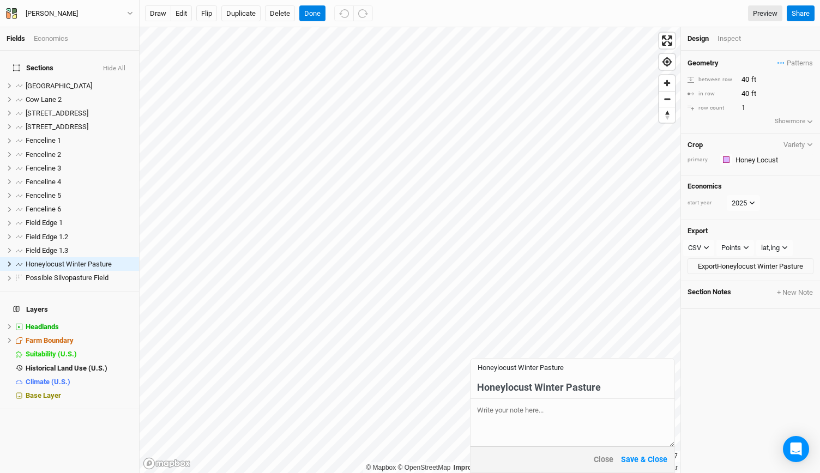
type input "Honeylocust Winter Pasture"
click at [491, 405] on textarea at bounding box center [573, 422] width 204 height 47
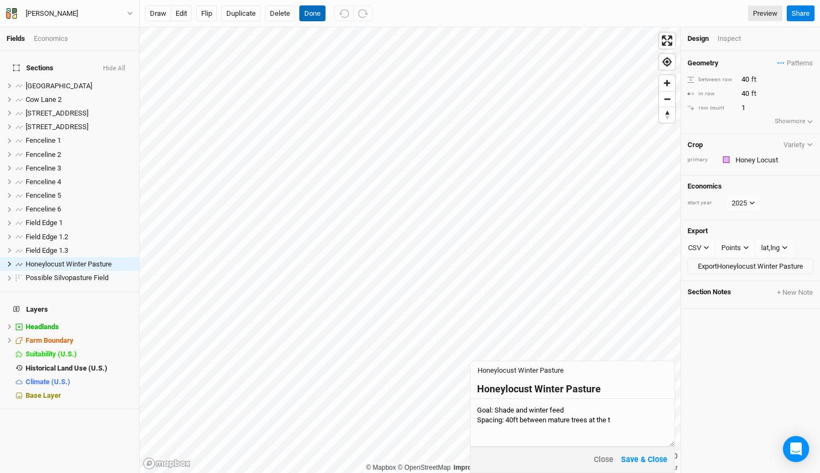
type textarea "Goal: Shade and winter feed Spacing: 40ft between mature trees at the t"
click at [315, 10] on button "Done" at bounding box center [312, 13] width 26 height 16
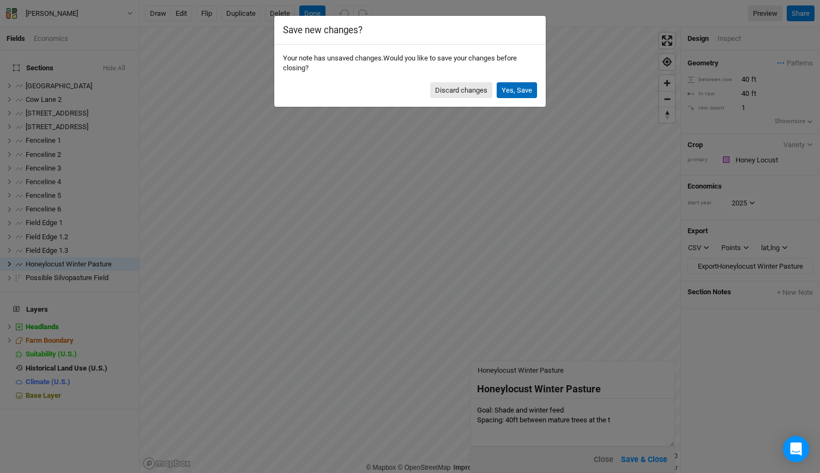
click at [517, 89] on button "Yes, Save" at bounding box center [517, 90] width 40 height 16
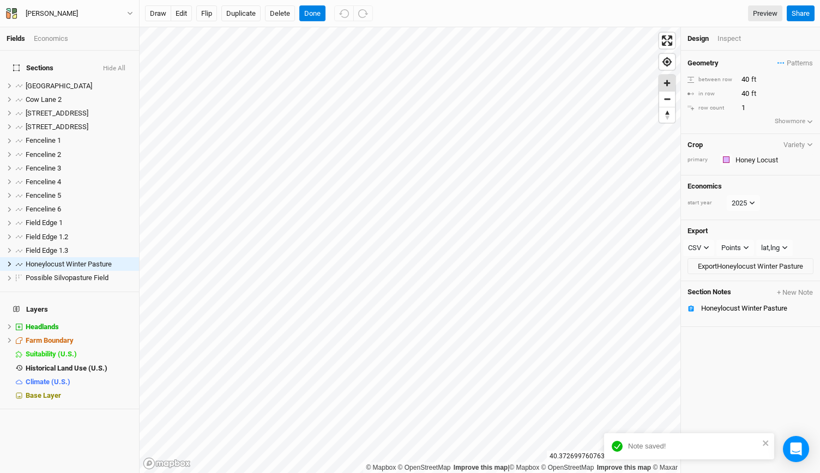
click at [668, 84] on span "Zoom in" at bounding box center [667, 83] width 16 height 16
click at [313, 19] on button "Done" at bounding box center [312, 13] width 26 height 16
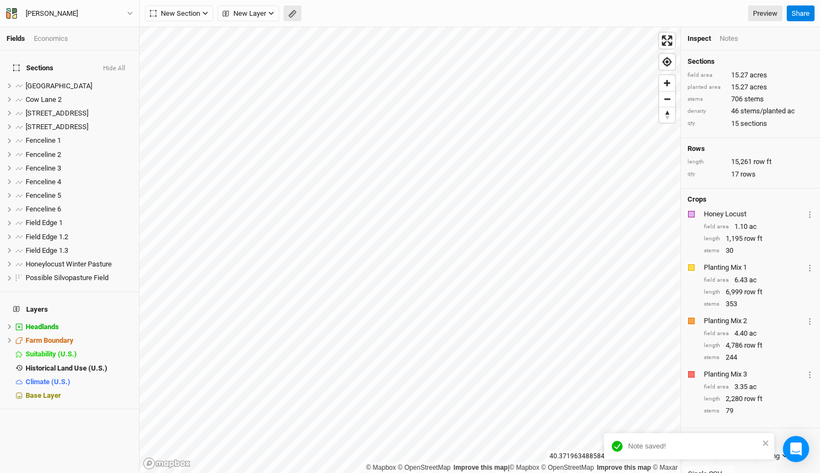
click at [300, 13] on button "button" at bounding box center [293, 13] width 18 height 16
click at [191, 13] on button "Done" at bounding box center [195, 13] width 26 height 16
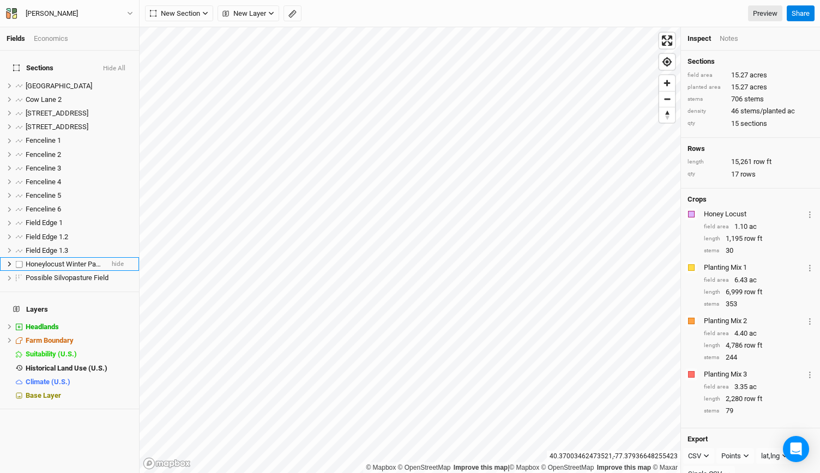
click at [73, 260] on span "Honeylocust Winter Pasture" at bounding box center [69, 264] width 86 height 8
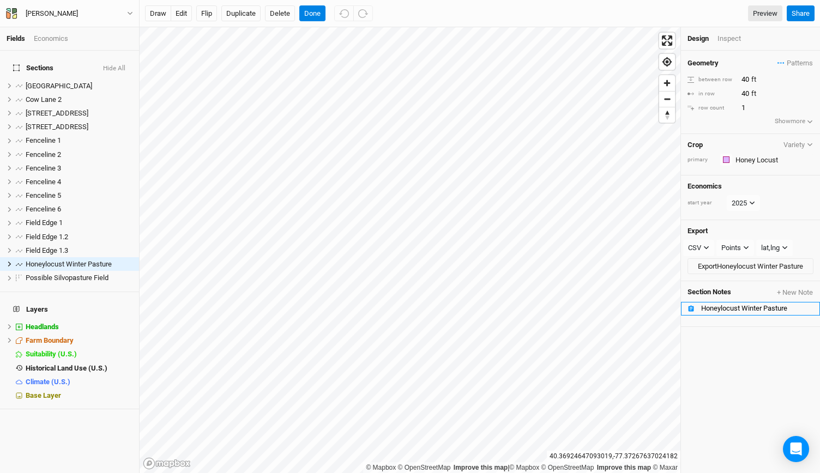
click at [718, 310] on li "Honeylocust Winter Pasture" at bounding box center [750, 309] width 139 height 14
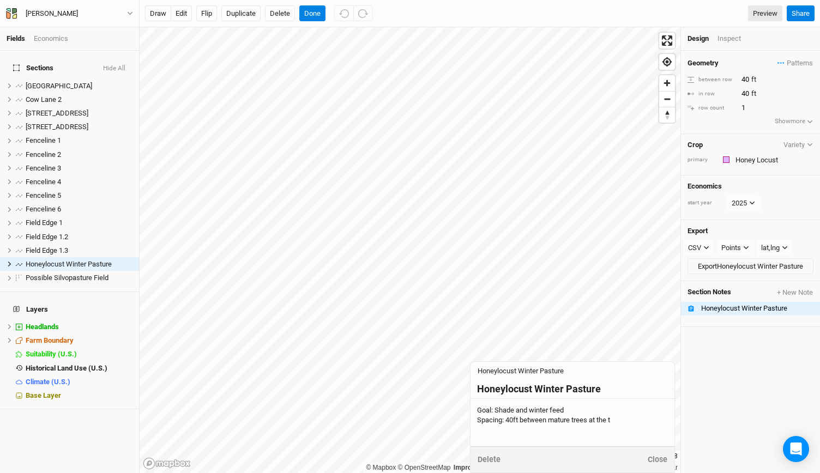
click at [611, 417] on div "Goal: Shade and winter feed Spacing: 40ft between mature trees at the t" at bounding box center [572, 416] width 191 height 20
click at [614, 419] on textarea "Goal: Shade and winter feed Spacing: 40ft between mature trees at the t" at bounding box center [573, 422] width 204 height 47
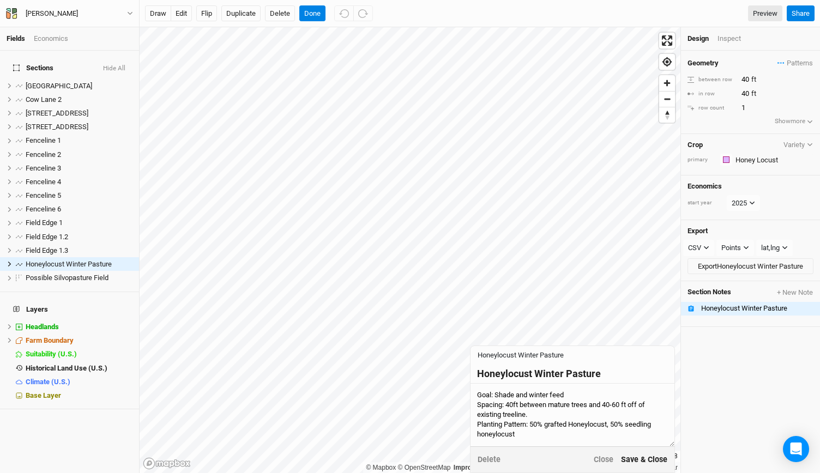
type textarea "Goal: Shade and winter feed Spacing: 40ft between mature trees and 40-60 ft off…"
click at [636, 463] on button "Save & Close" at bounding box center [644, 460] width 47 height 13
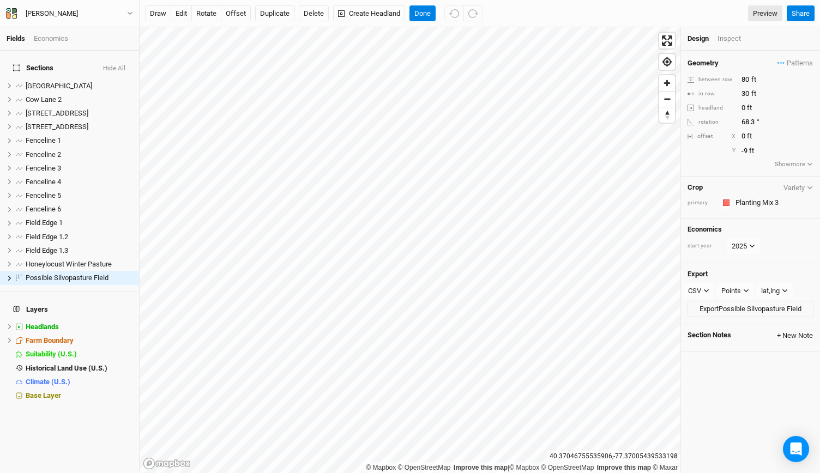
click at [777, 331] on button "+ New Note" at bounding box center [795, 336] width 37 height 10
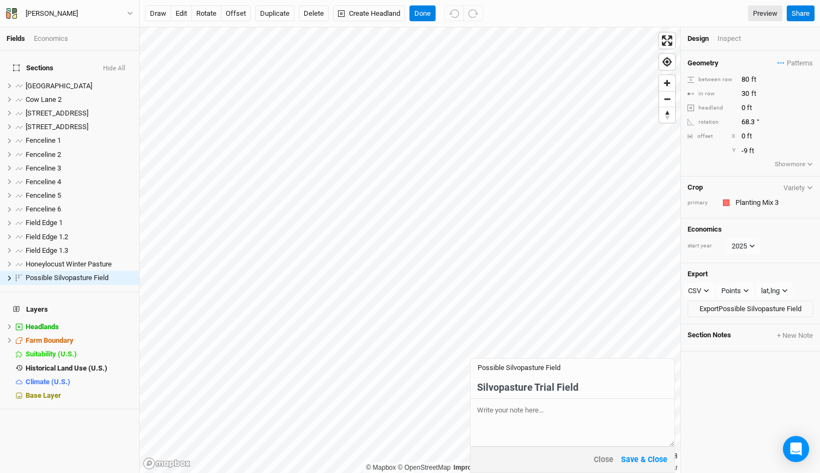
type input "Silvopasture Trial Field"
click at [523, 405] on textarea at bounding box center [573, 422] width 204 height 47
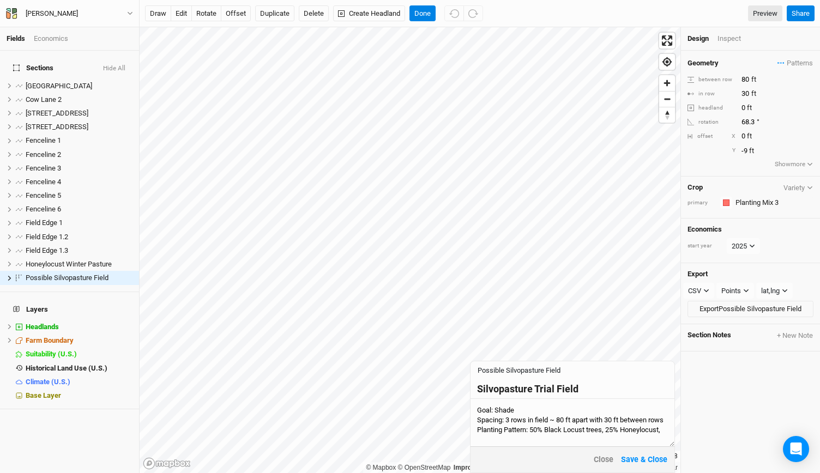
click at [531, 432] on textarea "Goal: Shade Spacing: 3 rows in field ~ 80 ft apart with 30 ft between rows Plan…" at bounding box center [573, 422] width 204 height 47
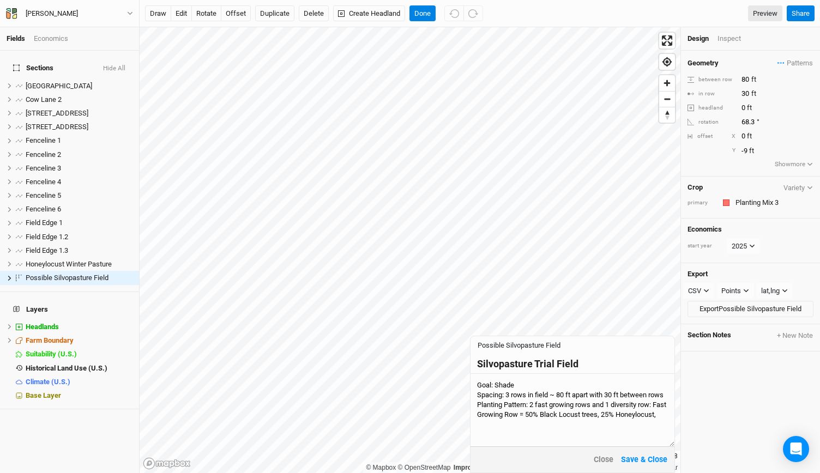
click at [528, 436] on textarea "Goal: Shade Spacing: 3 rows in field ~ 80 ft apart with 30 ft between rows Plan…" at bounding box center [573, 410] width 204 height 73
drag, startPoint x: 550, startPoint y: 418, endPoint x: 540, endPoint y: 420, distance: 10.0
click at [540, 420] on textarea "Goal: Shade Spacing: 3 rows in field ~ 80 ft apart with 30 ft between rows Plan…" at bounding box center [573, 410] width 204 height 73
drag, startPoint x: 625, startPoint y: 416, endPoint x: 618, endPoint y: 419, distance: 7.6
click at [618, 419] on textarea "Goal: Shade Spacing: 3 rows in field ~ 80 ft apart with 30 ft between rows Plan…" at bounding box center [573, 410] width 204 height 73
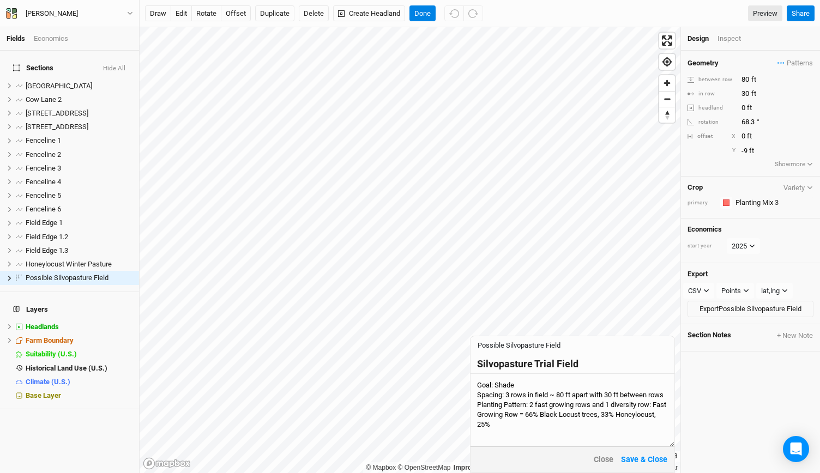
drag, startPoint x: 548, startPoint y: 422, endPoint x: 519, endPoint y: 427, distance: 29.9
click at [519, 427] on textarea "Goal: Shade Spacing: 3 rows in field ~ 80 ft apart with 30 ft between rows Plan…" at bounding box center [573, 410] width 204 height 73
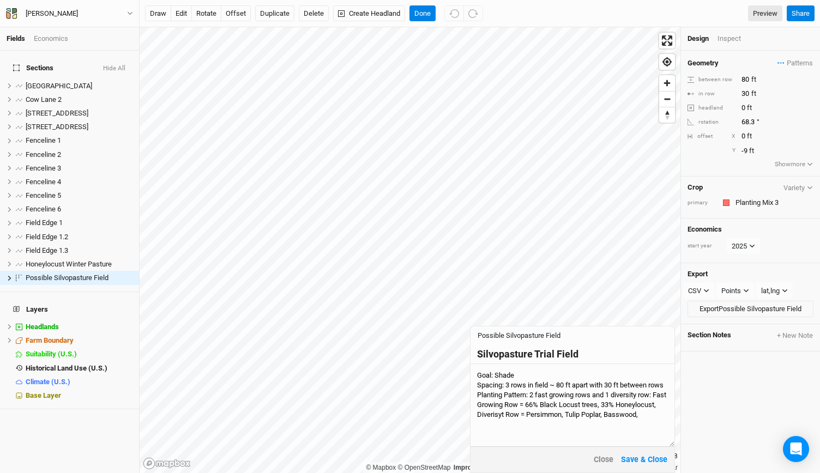
click at [546, 421] on textarea "Goal: Shade Spacing: 3 rows in field ~ 80 ft apart with 30 ft between rows Plan…" at bounding box center [573, 405] width 204 height 82
click at [525, 428] on textarea "Goal: Shade Spacing: 3 rows in field ~ 80 ft apart with 30 ft between rows Plan…" at bounding box center [573, 405] width 204 height 82
drag, startPoint x: 543, startPoint y: 428, endPoint x: 576, endPoint y: 429, distance: 32.7
click at [576, 429] on textarea "Goal: Shade Spacing: 3 rows in field ~ 80 ft apart with 30 ft between rows Plan…" at bounding box center [573, 405] width 204 height 82
click at [591, 427] on textarea "Goal: Shade Spacing: 3 rows in field ~ 80 ft apart with 30 ft between rows Plan…" at bounding box center [573, 405] width 204 height 82
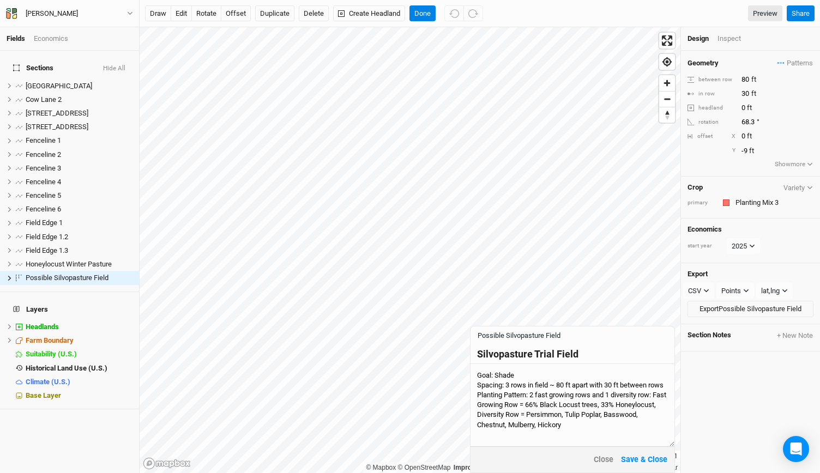
type textarea "Goal: Shade Spacing: 3 rows in field ~ 80 ft apart with 30 ft between rows Plan…"
click at [735, 33] on div "Design Inspect" at bounding box center [750, 38] width 139 height 23
click at [732, 37] on div "Inspect" at bounding box center [737, 39] width 39 height 10
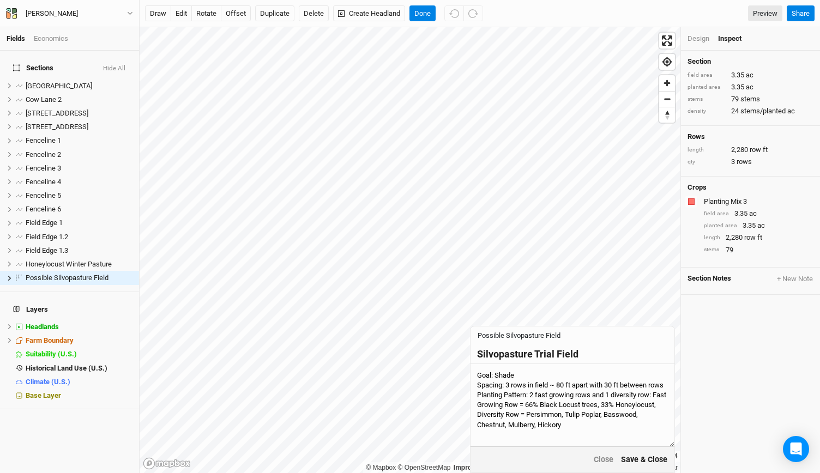
click at [646, 461] on button "Save & Close" at bounding box center [644, 460] width 47 height 13
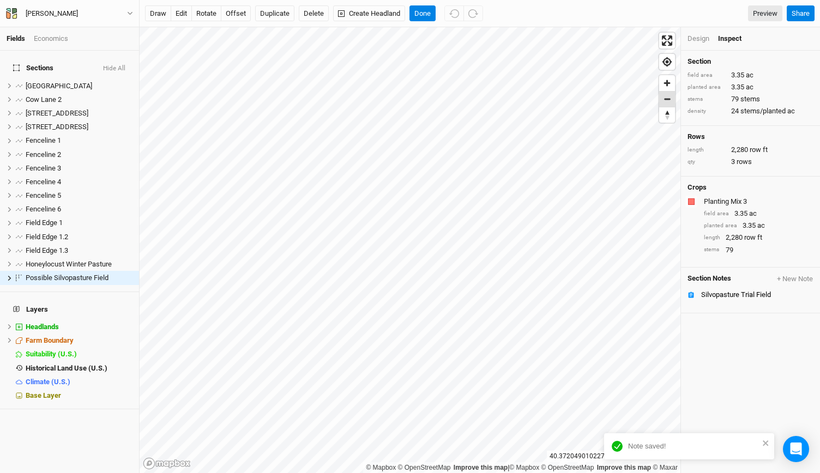
click at [666, 105] on span "Zoom out" at bounding box center [667, 99] width 16 height 15
click at [696, 34] on div "Design" at bounding box center [699, 39] width 22 height 10
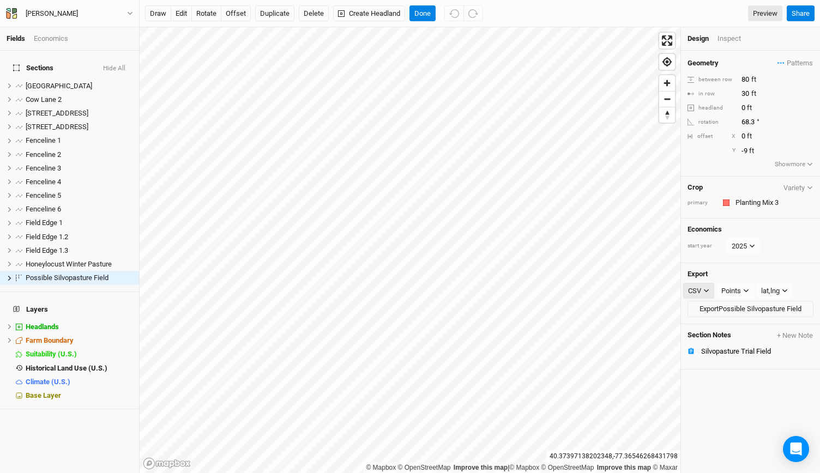
click at [707, 292] on button "CSV" at bounding box center [698, 291] width 31 height 16
click at [704, 358] on span "PDF" at bounding box center [705, 359] width 16 height 13
click at [424, 10] on button "Done" at bounding box center [423, 13] width 26 height 16
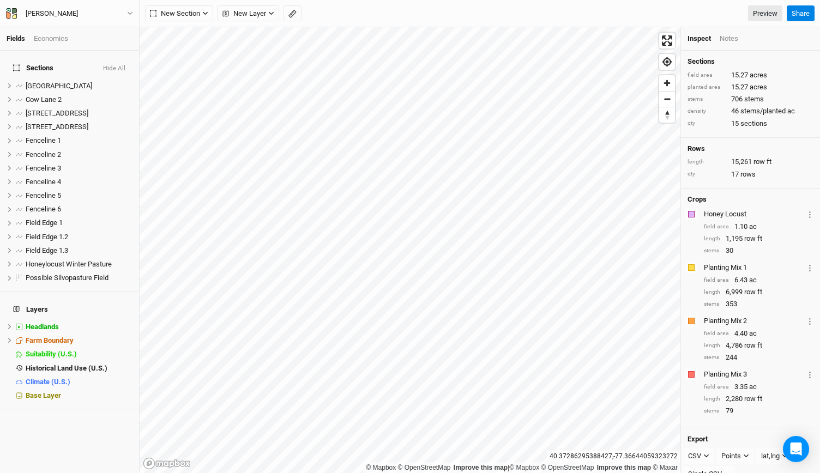
scroll to position [33, 0]
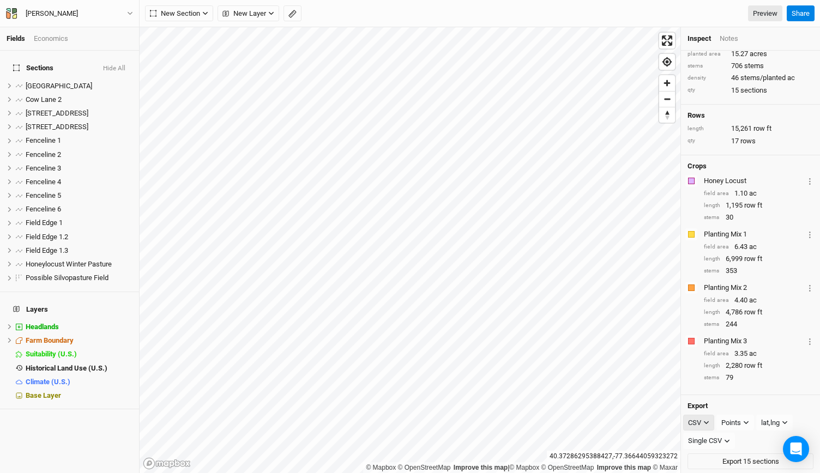
click at [705, 422] on icon "button" at bounding box center [707, 423] width 6 height 6
click at [702, 442] on span "PDF" at bounding box center [705, 441] width 16 height 13
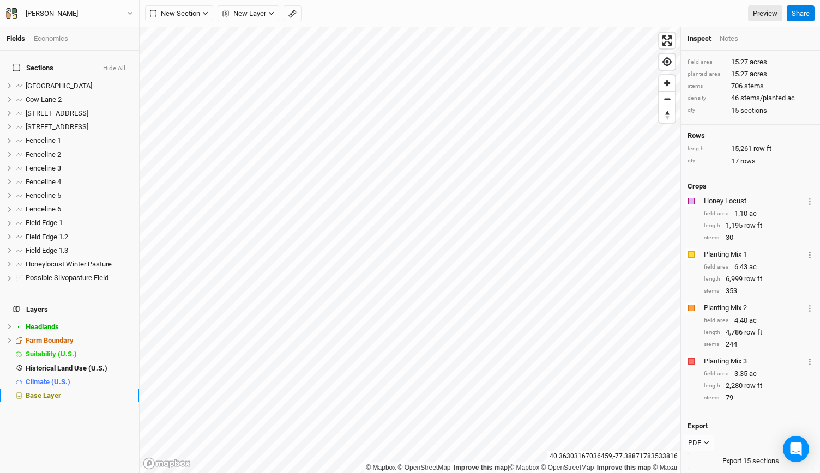
click at [46, 392] on span "Base Layer" at bounding box center [43, 396] width 35 height 8
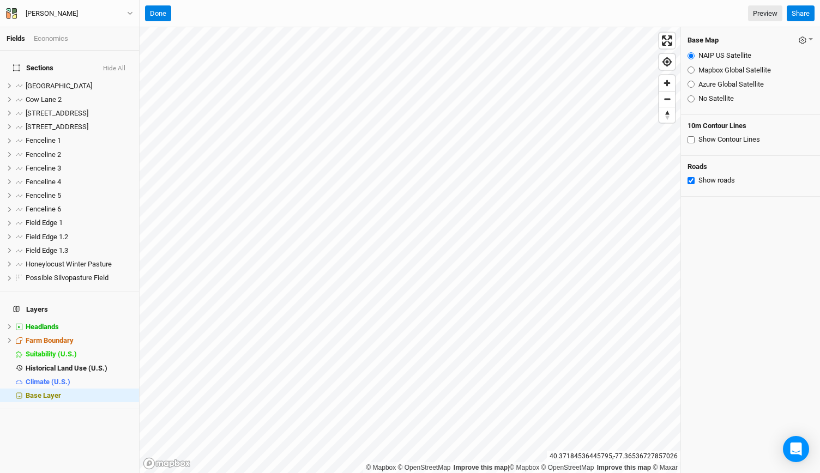
click at [689, 85] on input "Azure Global Satellite" at bounding box center [691, 84] width 7 height 7
radio input "true"
click at [689, 67] on input "Mapbox Global Satellite" at bounding box center [691, 70] width 7 height 7
radio input "true"
click at [689, 56] on input "NAIP US Satellite" at bounding box center [691, 55] width 7 height 7
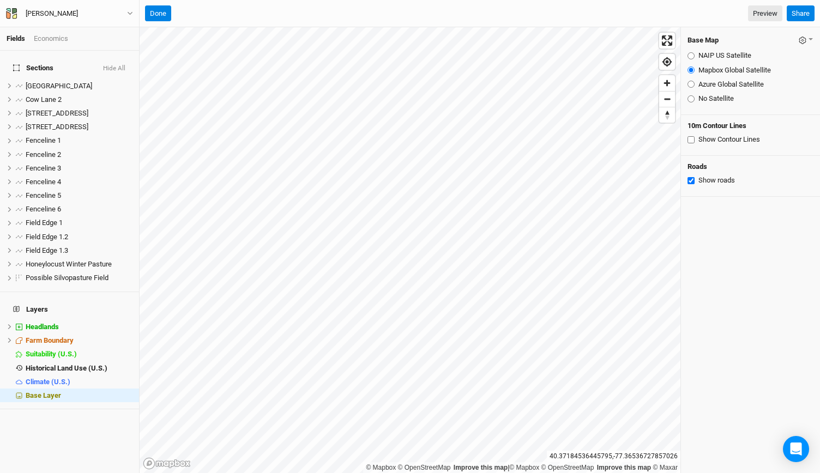
radio input "true"
click at [160, 16] on button "Done" at bounding box center [158, 13] width 26 height 16
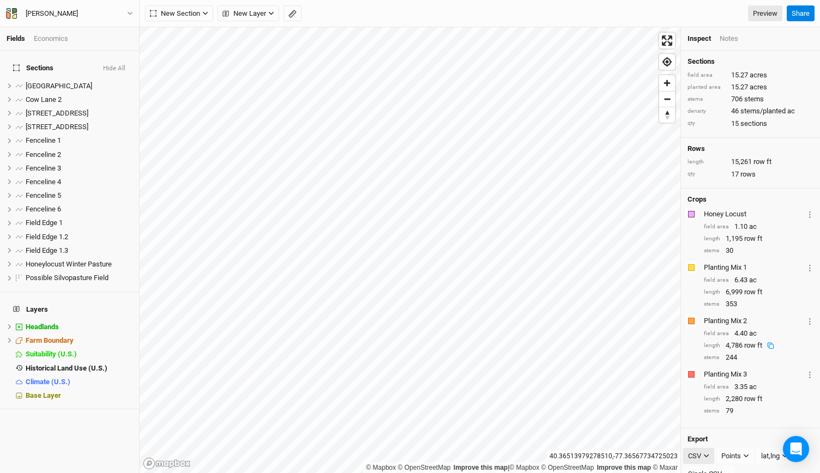
click at [701, 456] on div "CSV" at bounding box center [694, 456] width 13 height 11
click at [708, 437] on span "PDF" at bounding box center [705, 441] width 16 height 13
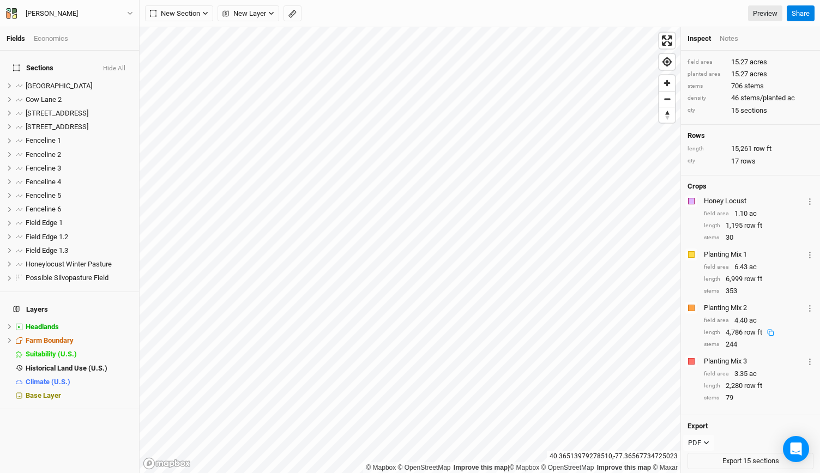
click at [709, 450] on div "Export PDF CSV JSON KML PDF SHP Export 15 sections" at bounding box center [750, 446] width 139 height 61
click at [708, 458] on button "Export 15 sections" at bounding box center [751, 461] width 126 height 16
click at [757, 18] on link "Preview" at bounding box center [765, 13] width 34 height 16
click at [112, 259] on span "hide" at bounding box center [118, 264] width 12 height 14
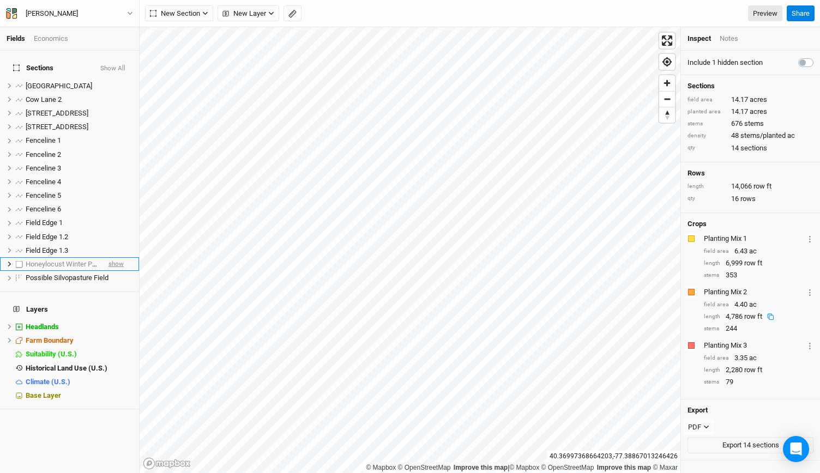
scroll to position [0, 0]
click at [112, 272] on span "hide" at bounding box center [118, 279] width 12 height 14
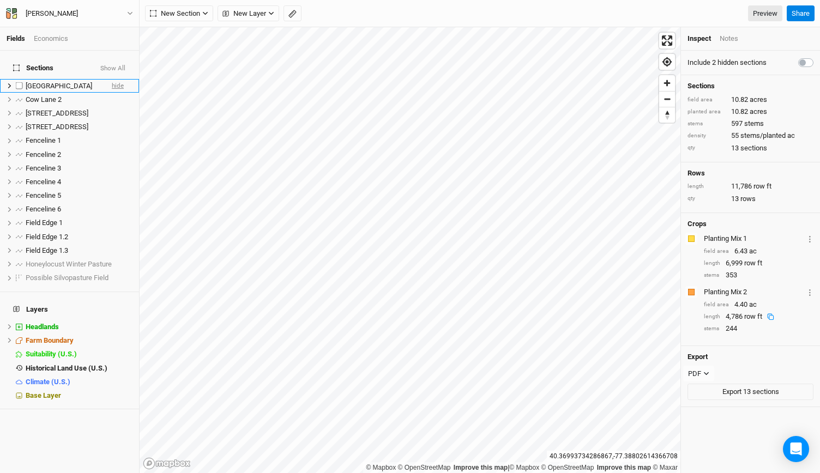
click at [112, 81] on span "hide" at bounding box center [118, 86] width 12 height 14
click at [112, 93] on span "hide" at bounding box center [118, 100] width 12 height 14
click at [112, 106] on span "hide" at bounding box center [118, 113] width 12 height 14
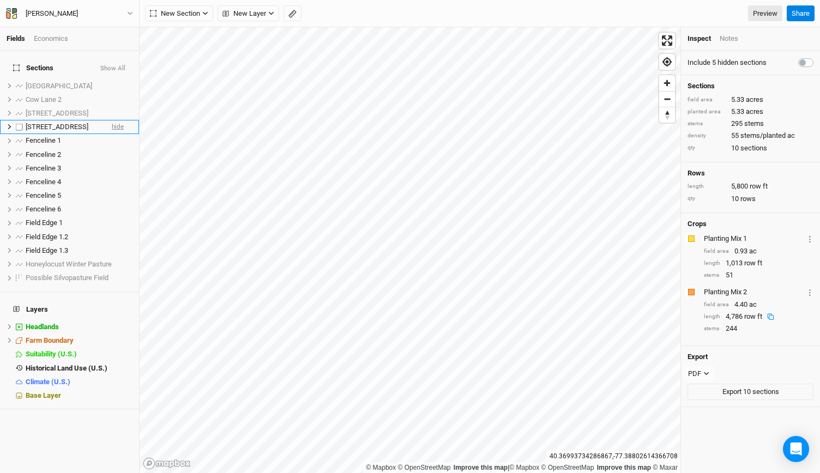
click at [112, 121] on span "hide" at bounding box center [118, 128] width 12 height 14
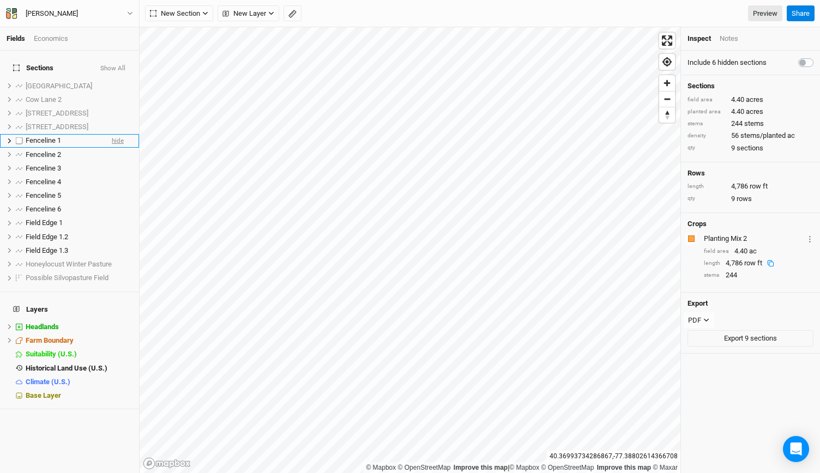
click at [112, 135] on span "hide" at bounding box center [118, 141] width 12 height 14
click at [112, 148] on span "hide" at bounding box center [118, 155] width 12 height 14
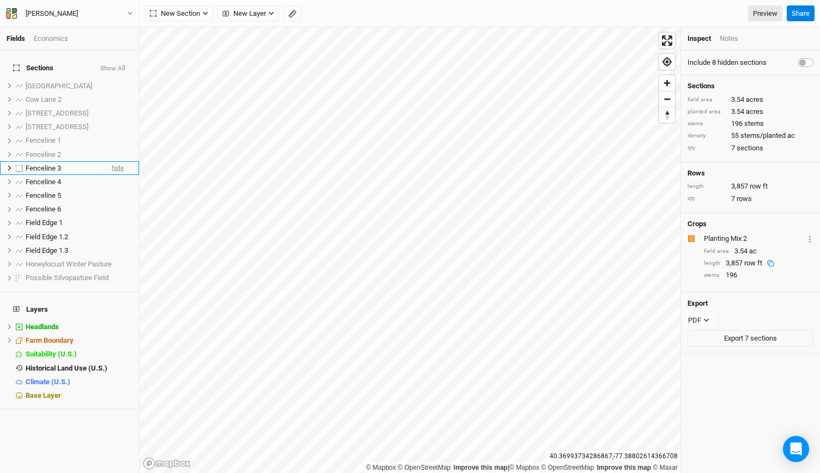
click at [112, 161] on span "hide" at bounding box center [118, 168] width 12 height 14
click at [112, 177] on span "hide" at bounding box center [118, 182] width 12 height 14
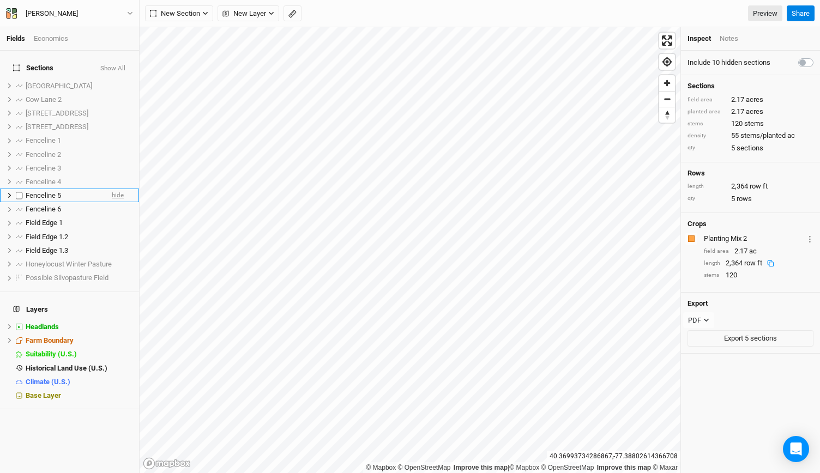
click at [112, 195] on span "hide" at bounding box center [118, 196] width 12 height 14
click at [112, 203] on span "hide" at bounding box center [118, 210] width 12 height 14
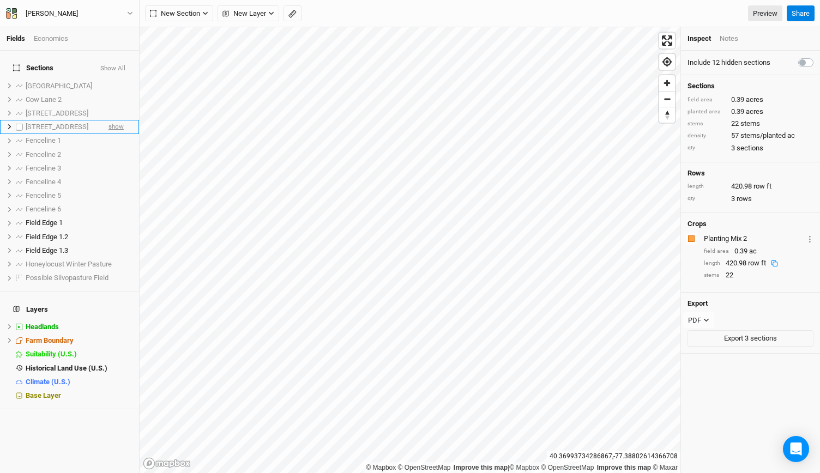
click at [109, 124] on span "show" at bounding box center [116, 128] width 15 height 14
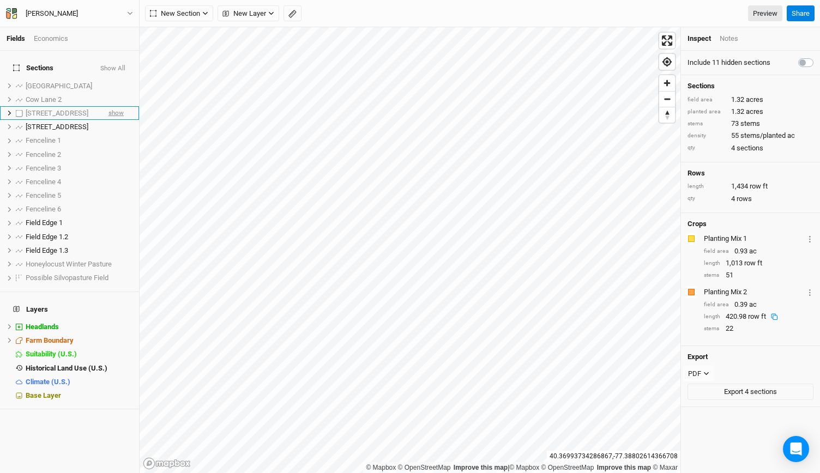
click at [109, 106] on span "show" at bounding box center [116, 113] width 15 height 14
click at [110, 93] on span "show" at bounding box center [116, 100] width 15 height 14
click at [110, 79] on span "show" at bounding box center [116, 86] width 15 height 14
click at [112, 79] on span "hide" at bounding box center [118, 86] width 12 height 14
click at [112, 93] on span "hide" at bounding box center [118, 100] width 12 height 14
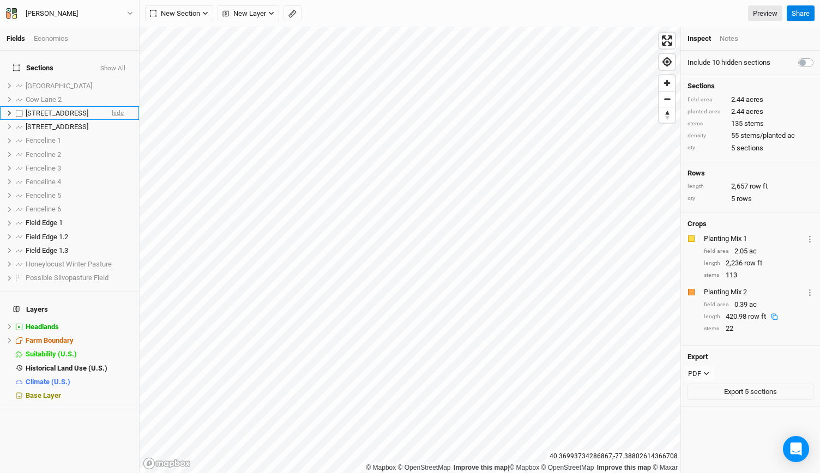
click at [112, 106] on span "hide" at bounding box center [118, 113] width 12 height 14
click at [112, 121] on span "hide" at bounding box center [118, 128] width 12 height 14
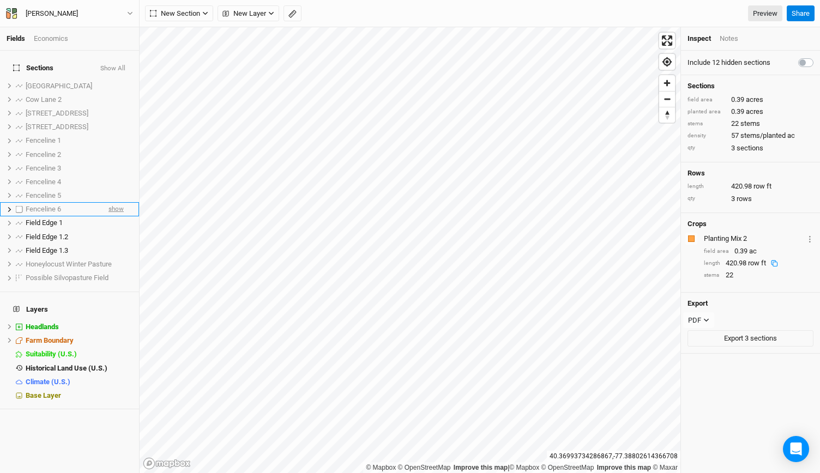
click at [111, 203] on span "show" at bounding box center [116, 210] width 15 height 14
click at [109, 189] on span "show" at bounding box center [116, 196] width 15 height 14
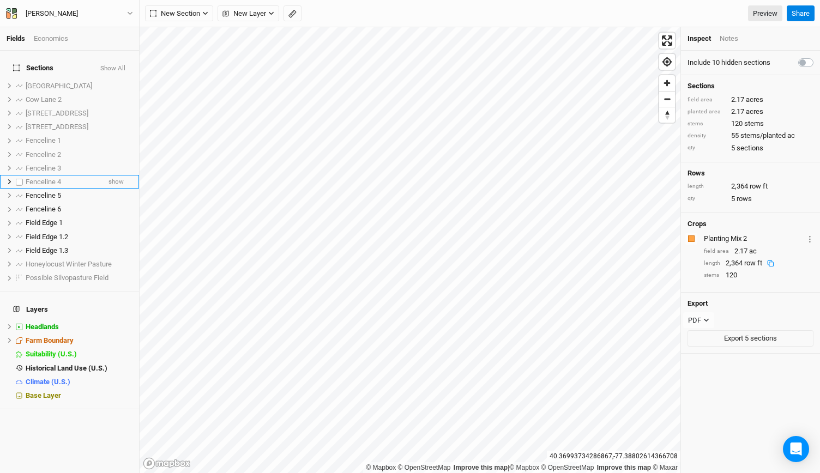
click at [109, 181] on span "show" at bounding box center [116, 182] width 15 height 14
click at [109, 161] on span "show" at bounding box center [116, 168] width 15 height 14
click at [109, 148] on span "show" at bounding box center [116, 155] width 15 height 14
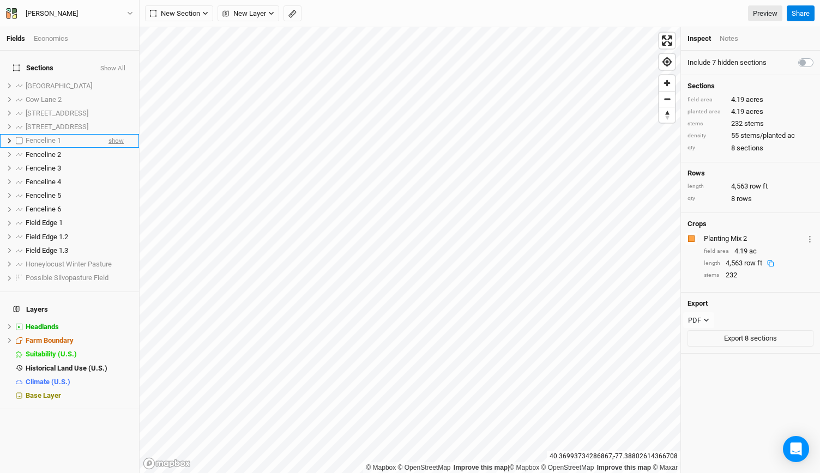
click at [110, 136] on span "show" at bounding box center [116, 141] width 15 height 14
click at [79, 136] on div "Fenceline 1" at bounding box center [64, 140] width 77 height 9
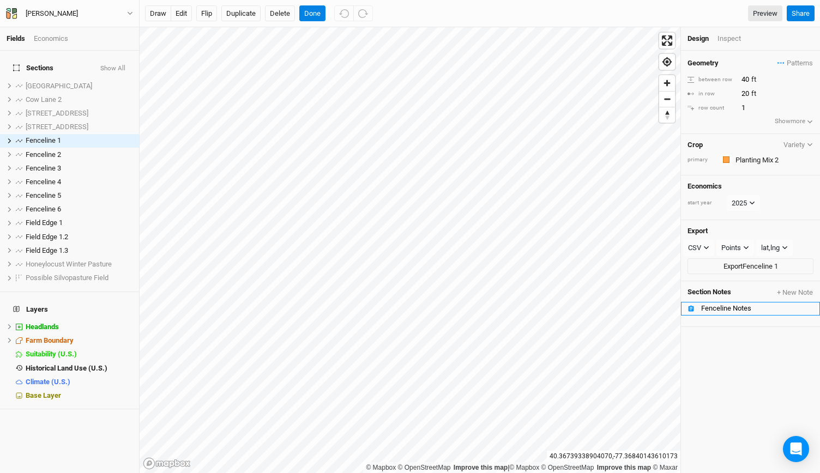
click at [710, 304] on div "Fenceline Notes" at bounding box center [757, 308] width 112 height 9
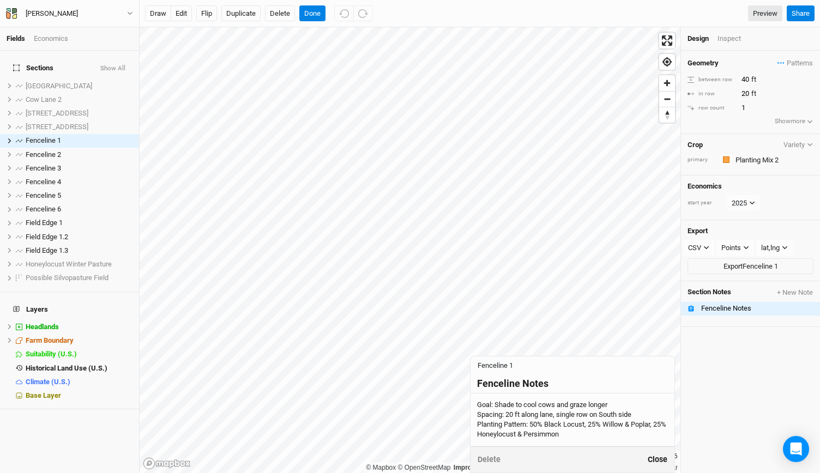
click at [653, 462] on button "Close" at bounding box center [657, 460] width 21 height 13
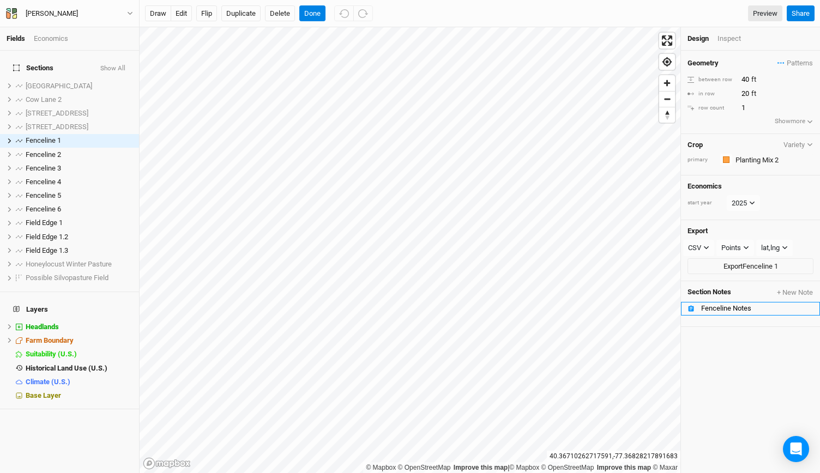
click at [718, 304] on div "Fenceline Notes" at bounding box center [757, 308] width 112 height 9
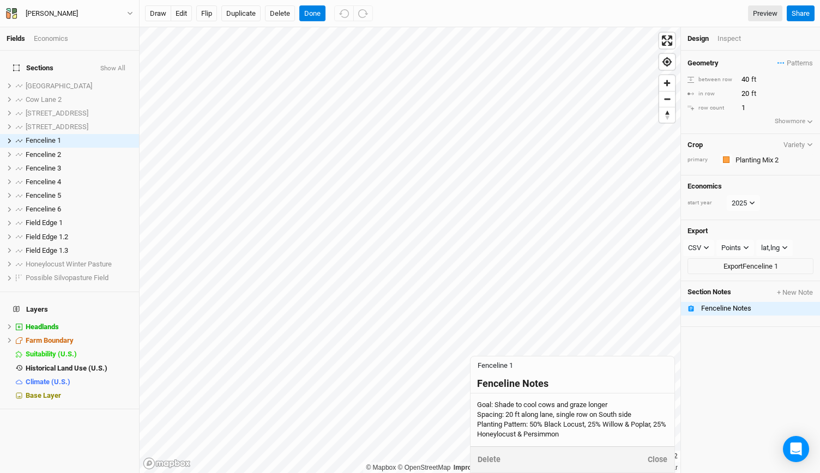
click at [575, 437] on div "Goal: Shade to cool cows and graze longer Spacing: 20 ft along lane, single row…" at bounding box center [572, 420] width 191 height 40
click at [575, 437] on textarea "Goal: Shade to cool cows and graze longer Spacing: 20 ft along lane, single row…" at bounding box center [573, 420] width 204 height 53
click at [530, 440] on textarea "Goal: Shade to cool cows and graze longer Spacing: 20 ft along lane, single row…" at bounding box center [573, 420] width 204 height 53
click at [539, 436] on textarea "Goal: Shade to cool cows and graze longer Spacing: 20 ft along lane, single row…" at bounding box center [573, 420] width 204 height 53
click at [575, 439] on textarea "Goal: Shade to cool cows and graze longer Spacing: 20 ft along lane, single row…" at bounding box center [573, 420] width 204 height 53
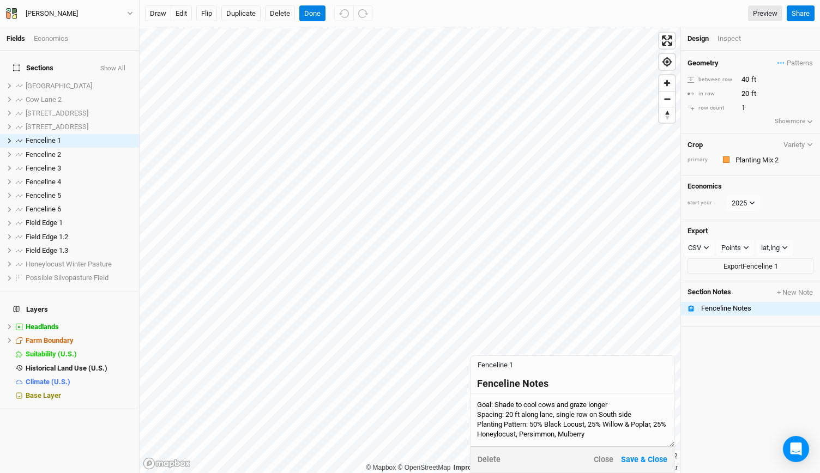
drag, startPoint x: 590, startPoint y: 425, endPoint x: 654, endPoint y: 426, distance: 64.9
click at [654, 426] on textarea "Goal: Shade to cool cows and graze longer Spacing: 20 ft along lane, single row…" at bounding box center [573, 420] width 204 height 53
drag, startPoint x: 598, startPoint y: 429, endPoint x: 589, endPoint y: 429, distance: 8.7
click at [589, 429] on textarea "Goal: Shade to cool cows and graze longer Spacing: 20 ft along lane, single row…" at bounding box center [573, 420] width 204 height 53
type textarea "Goal: Shade to cool cows and graze longer Spacing: 20 ft along lane, single row…"
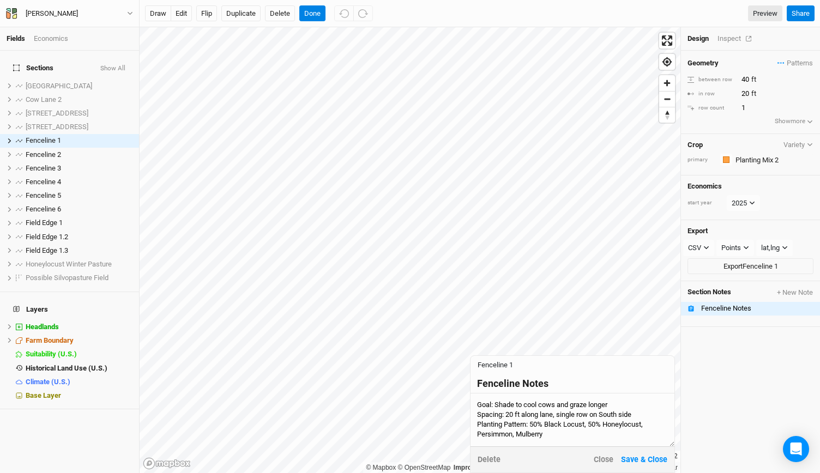
click at [726, 38] on div "Inspect" at bounding box center [737, 39] width 39 height 10
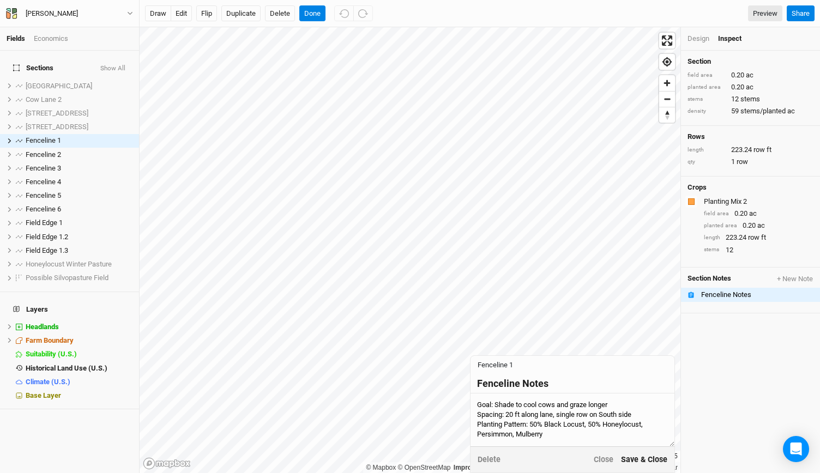
click at [637, 457] on button "Save & Close" at bounding box center [644, 460] width 47 height 13
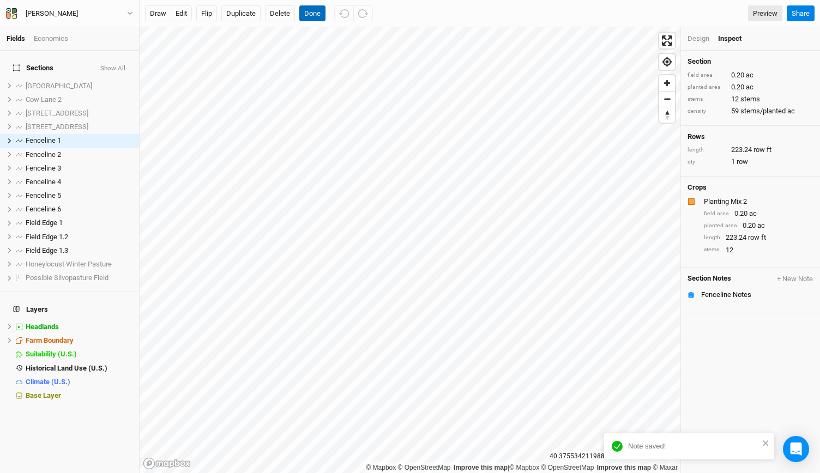
click at [320, 17] on button "Done" at bounding box center [312, 13] width 26 height 16
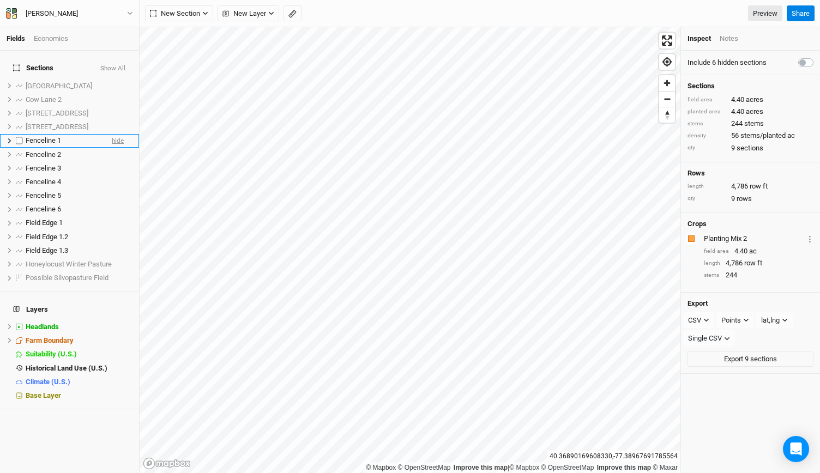
click at [112, 134] on span "hide" at bounding box center [118, 141] width 12 height 14
click at [112, 148] on span "hide" at bounding box center [118, 155] width 12 height 14
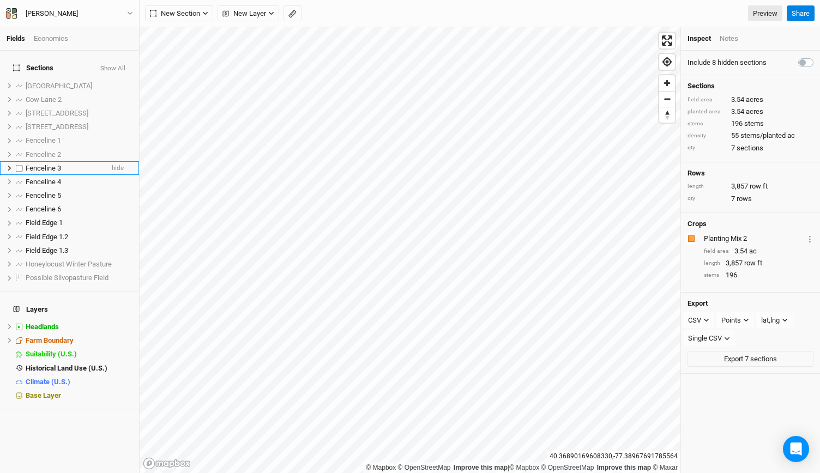
click at [112, 161] on span "hide" at bounding box center [118, 168] width 12 height 14
click at [112, 175] on span "hide" at bounding box center [118, 182] width 12 height 14
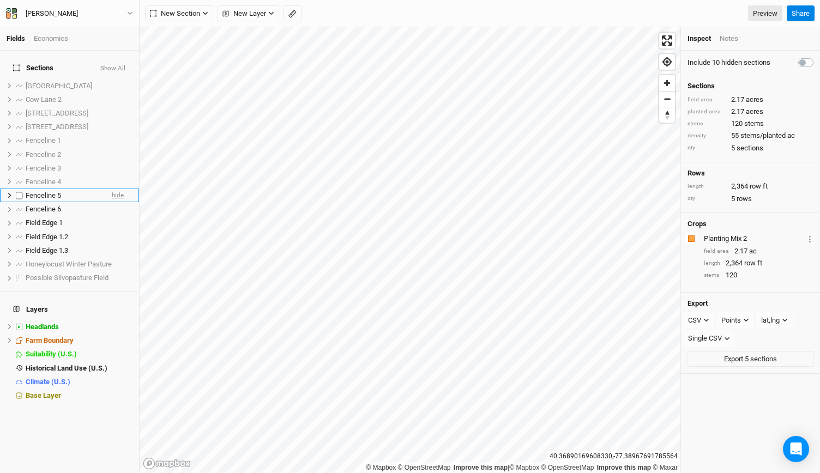
click at [112, 189] on span "hide" at bounding box center [118, 196] width 12 height 14
click at [112, 204] on span "hide" at bounding box center [118, 210] width 12 height 14
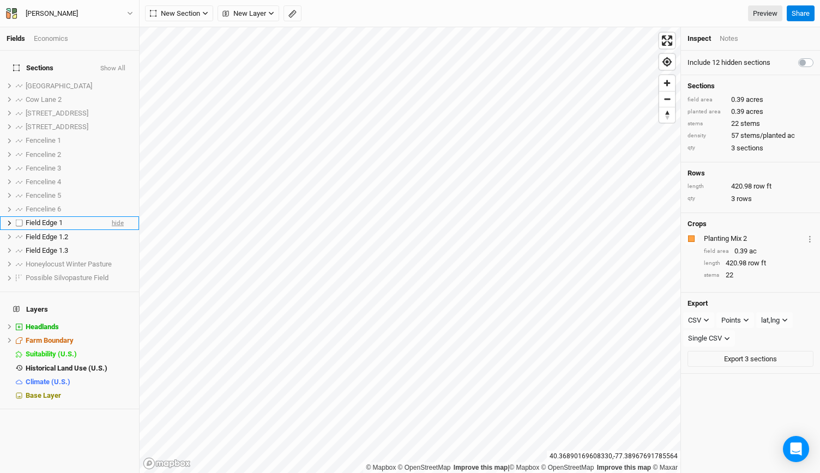
click at [112, 219] on span "hide" at bounding box center [118, 224] width 12 height 14
click at [112, 230] on span "hide" at bounding box center [118, 237] width 12 height 14
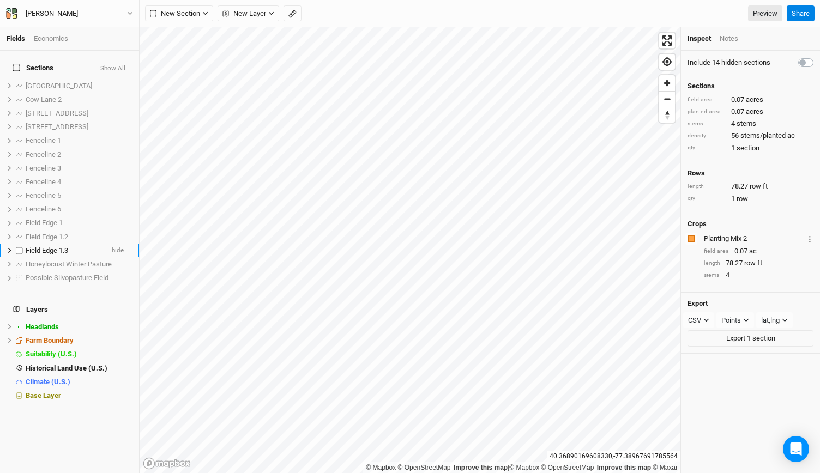
click at [112, 245] on span "hide" at bounding box center [118, 251] width 12 height 14
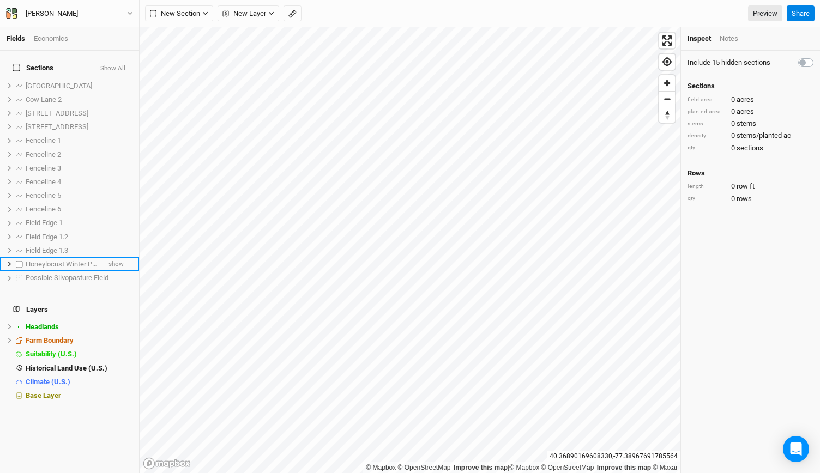
click at [116, 260] on li "Honeylocust Winter Pasture show" at bounding box center [69, 264] width 139 height 14
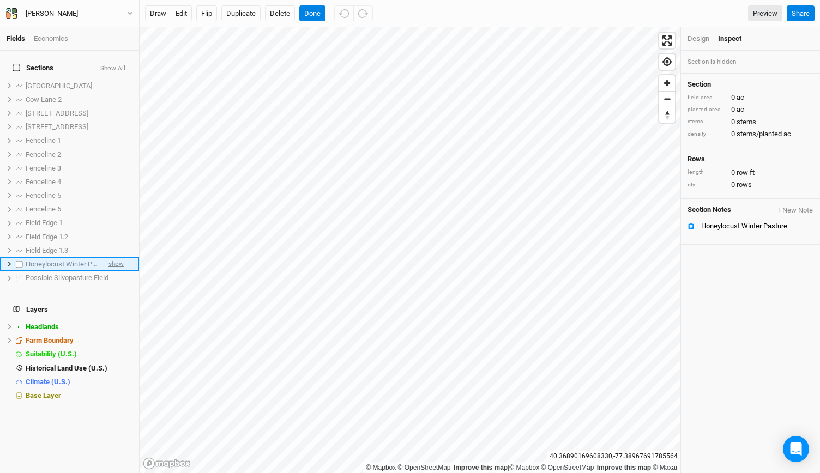
click at [109, 260] on span "show" at bounding box center [116, 264] width 15 height 14
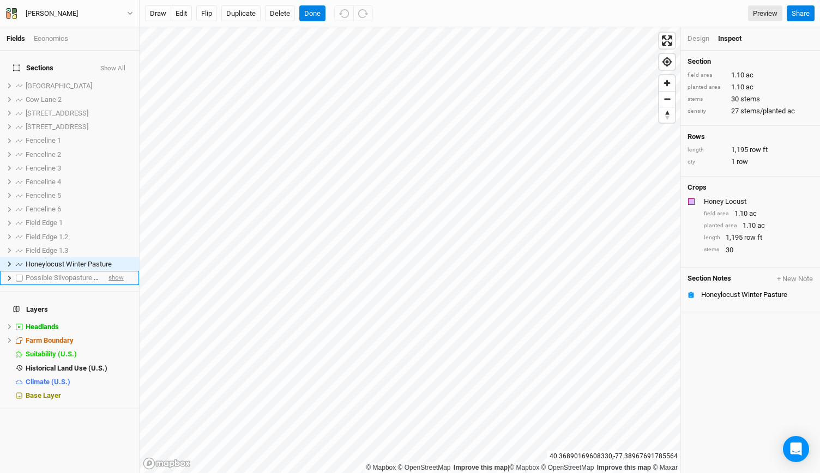
click at [109, 272] on span "show" at bounding box center [116, 279] width 15 height 14
click at [109, 79] on span "show" at bounding box center [116, 86] width 15 height 14
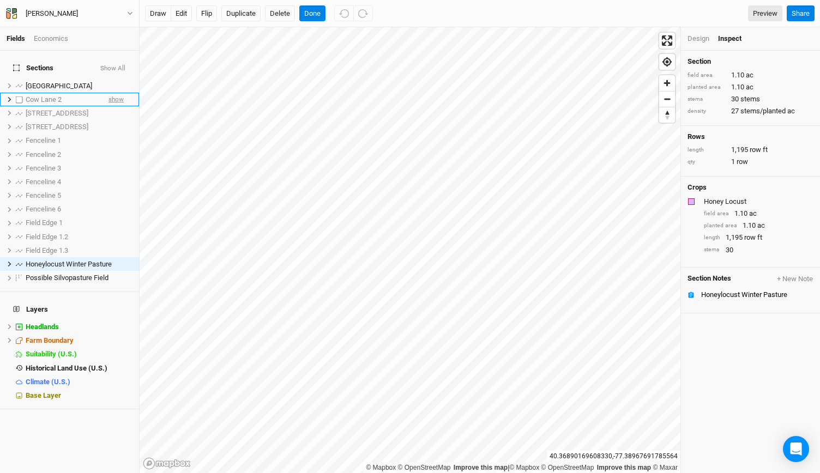
click at [109, 93] on span "show" at bounding box center [116, 100] width 15 height 14
click at [109, 106] on span "show" at bounding box center [116, 113] width 15 height 14
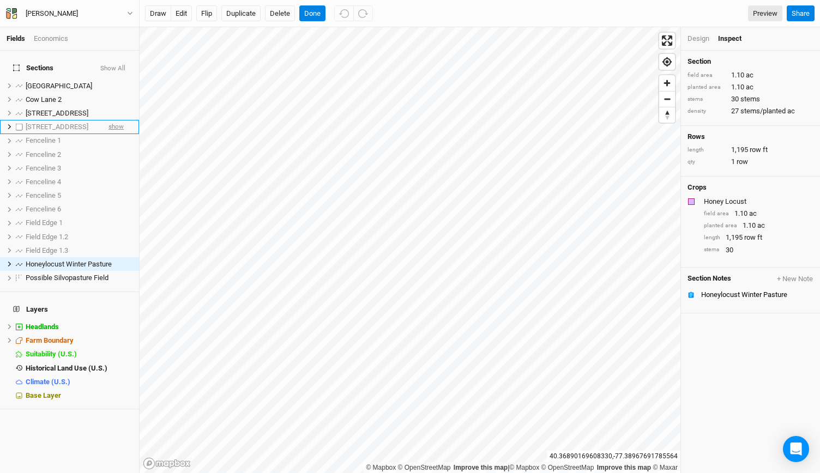
click at [109, 121] on span "show" at bounding box center [116, 128] width 15 height 14
click at [312, 8] on button "Done" at bounding box center [312, 13] width 26 height 16
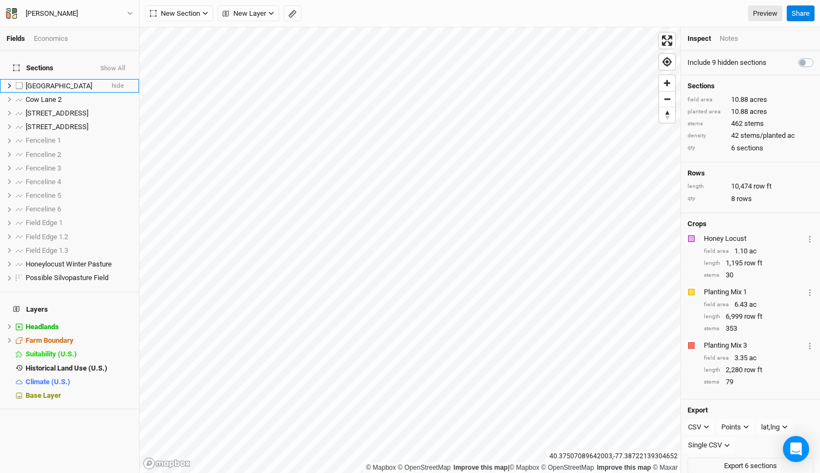
click at [52, 82] on span "[GEOGRAPHIC_DATA]" at bounding box center [59, 86] width 67 height 8
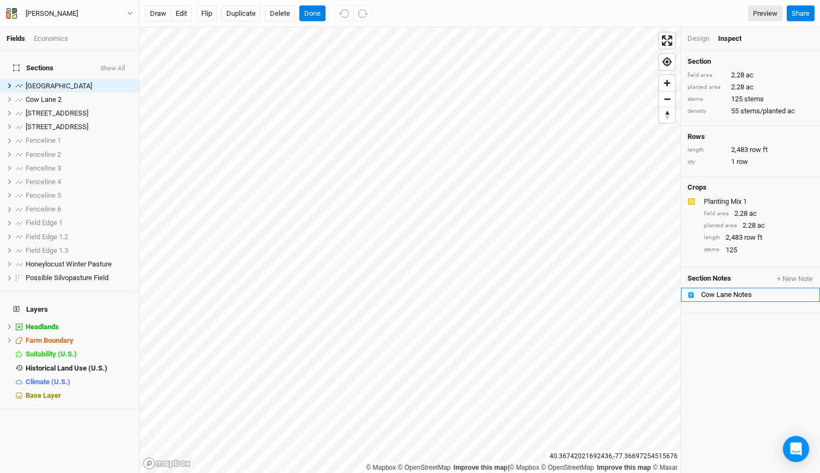
click at [725, 295] on div "Cow Lane Notes" at bounding box center [757, 295] width 112 height 9
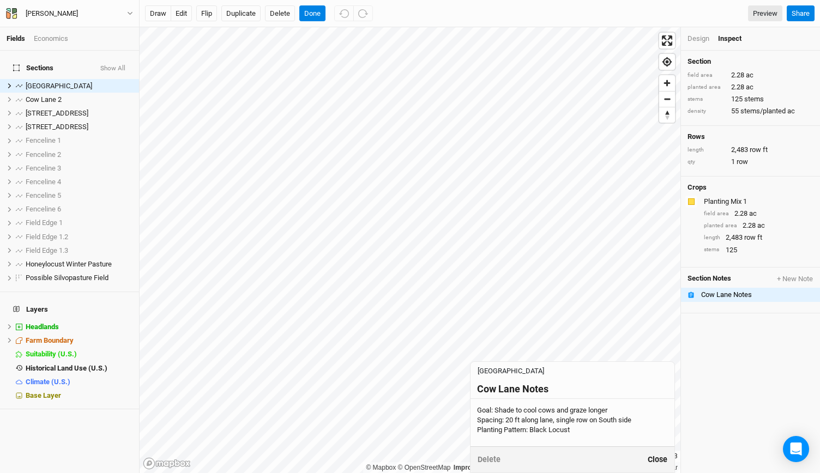
click at [659, 459] on button "Close" at bounding box center [657, 460] width 21 height 13
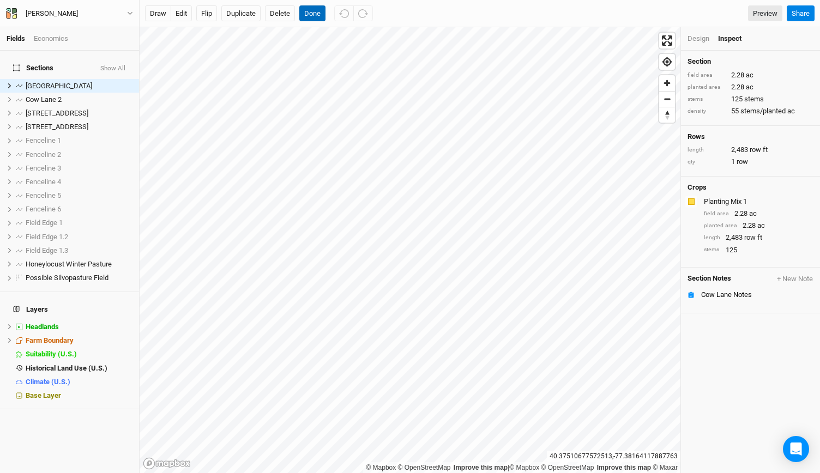
click at [316, 18] on button "Done" at bounding box center [312, 13] width 26 height 16
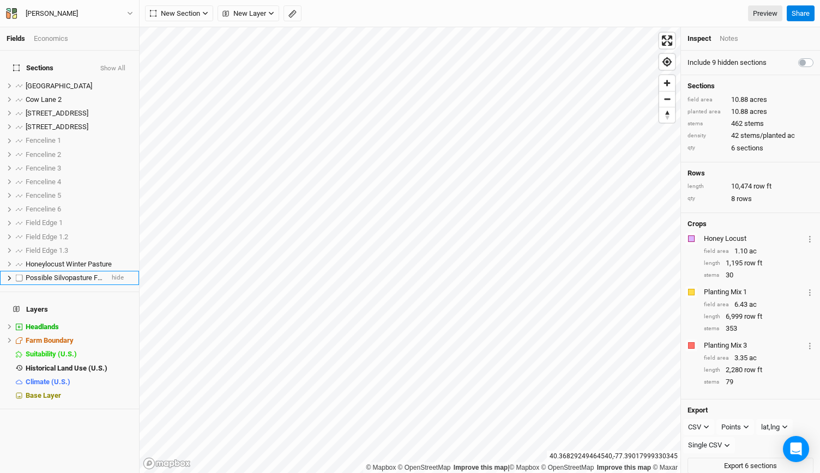
click at [79, 275] on span "Possible Silvopasture Field" at bounding box center [67, 278] width 83 height 8
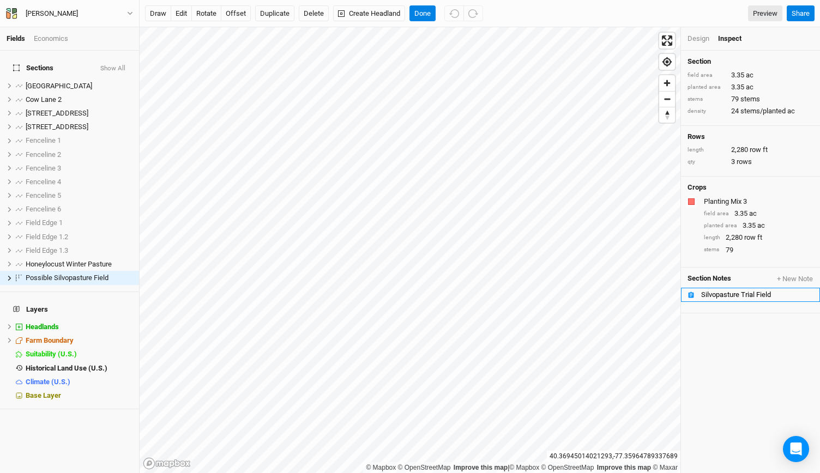
click at [717, 293] on div "Silvopasture Trial Field" at bounding box center [757, 295] width 112 height 9
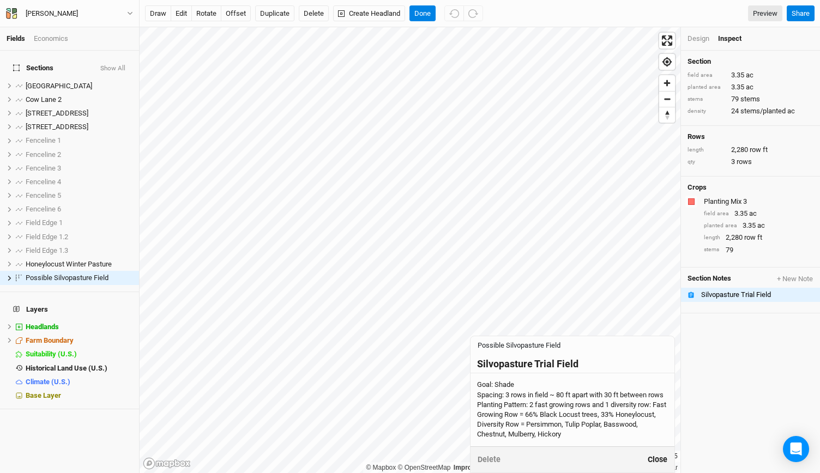
click at [658, 464] on button "Close" at bounding box center [657, 460] width 21 height 13
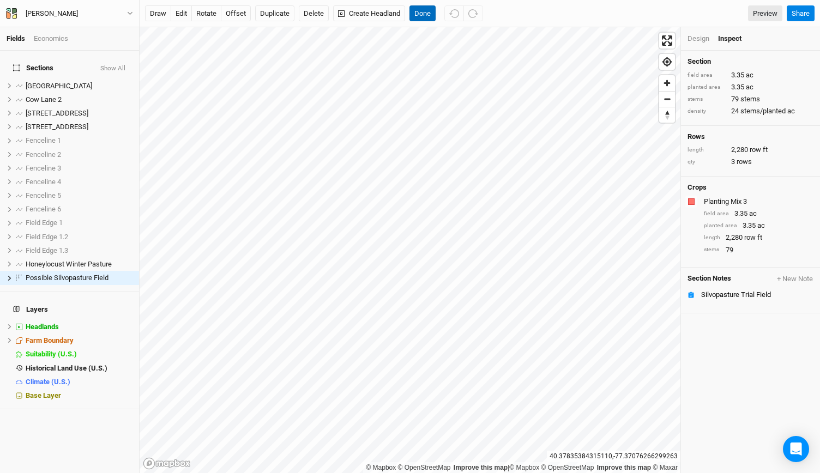
click at [422, 15] on button "Done" at bounding box center [423, 13] width 26 height 16
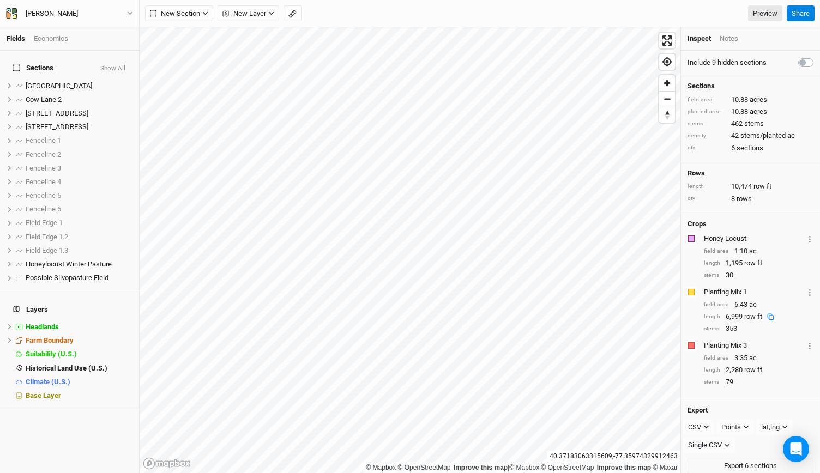
scroll to position [4, 0]
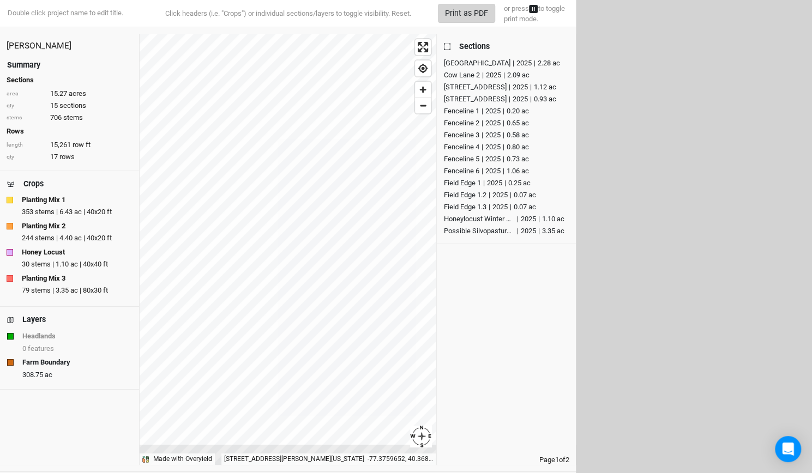
click at [463, 19] on button "Print as PDF" at bounding box center [466, 13] width 57 height 19
